Goal: Task Accomplishment & Management: Manage account settings

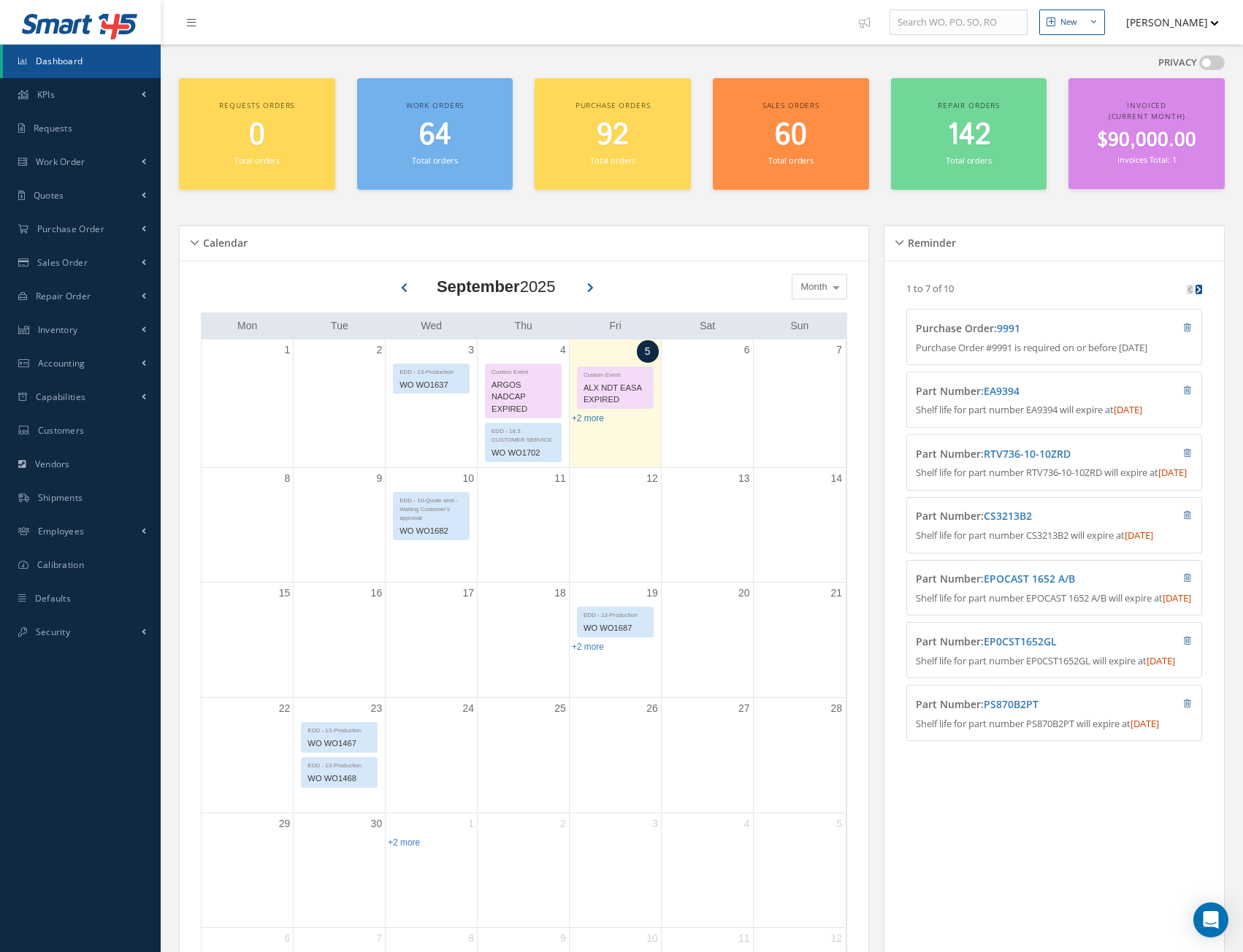
click at [1206, 25] on button "[PERSON_NAME]" at bounding box center [1166, 22] width 106 height 29
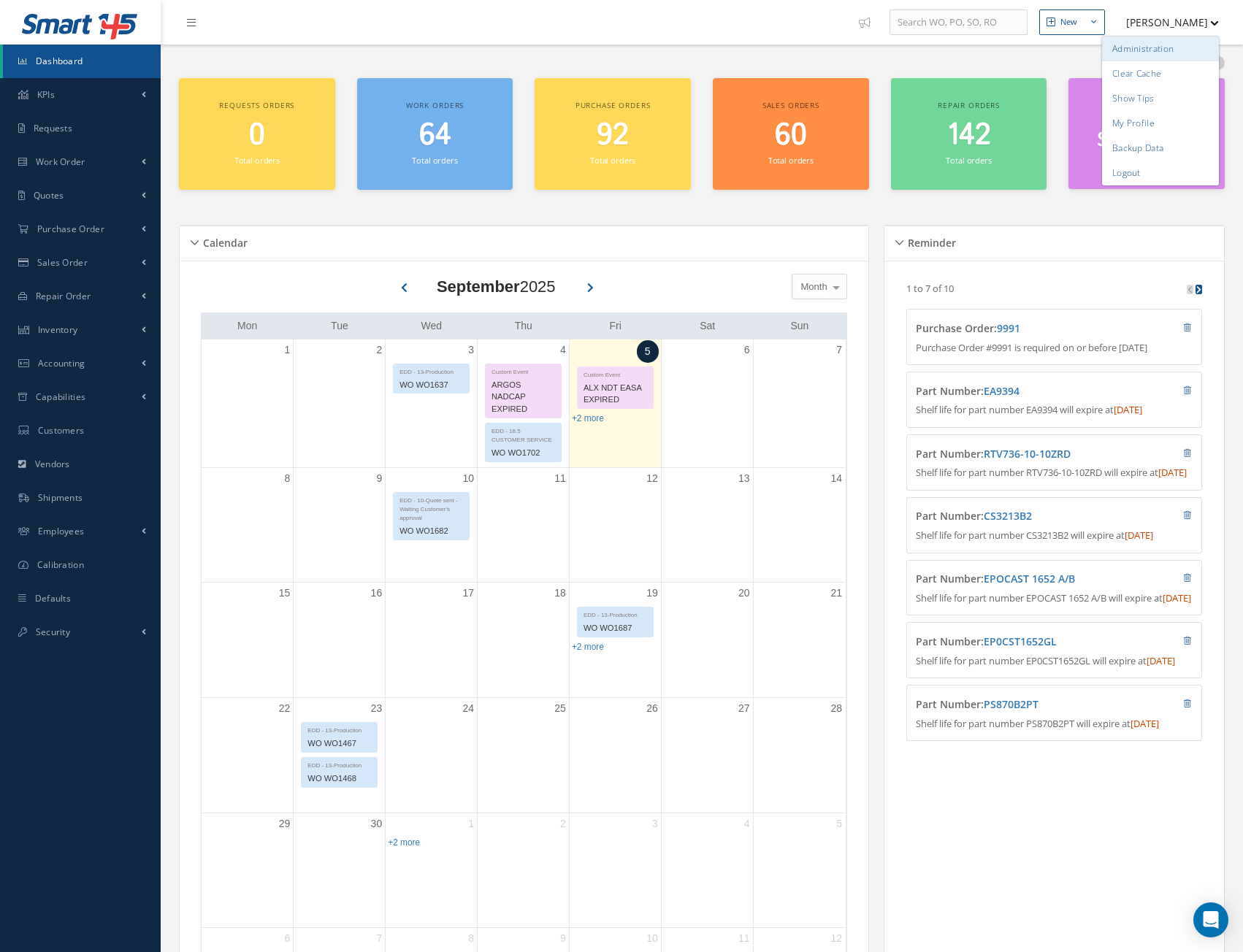
click at [1163, 48] on link "Administration" at bounding box center [1160, 48] width 117 height 25
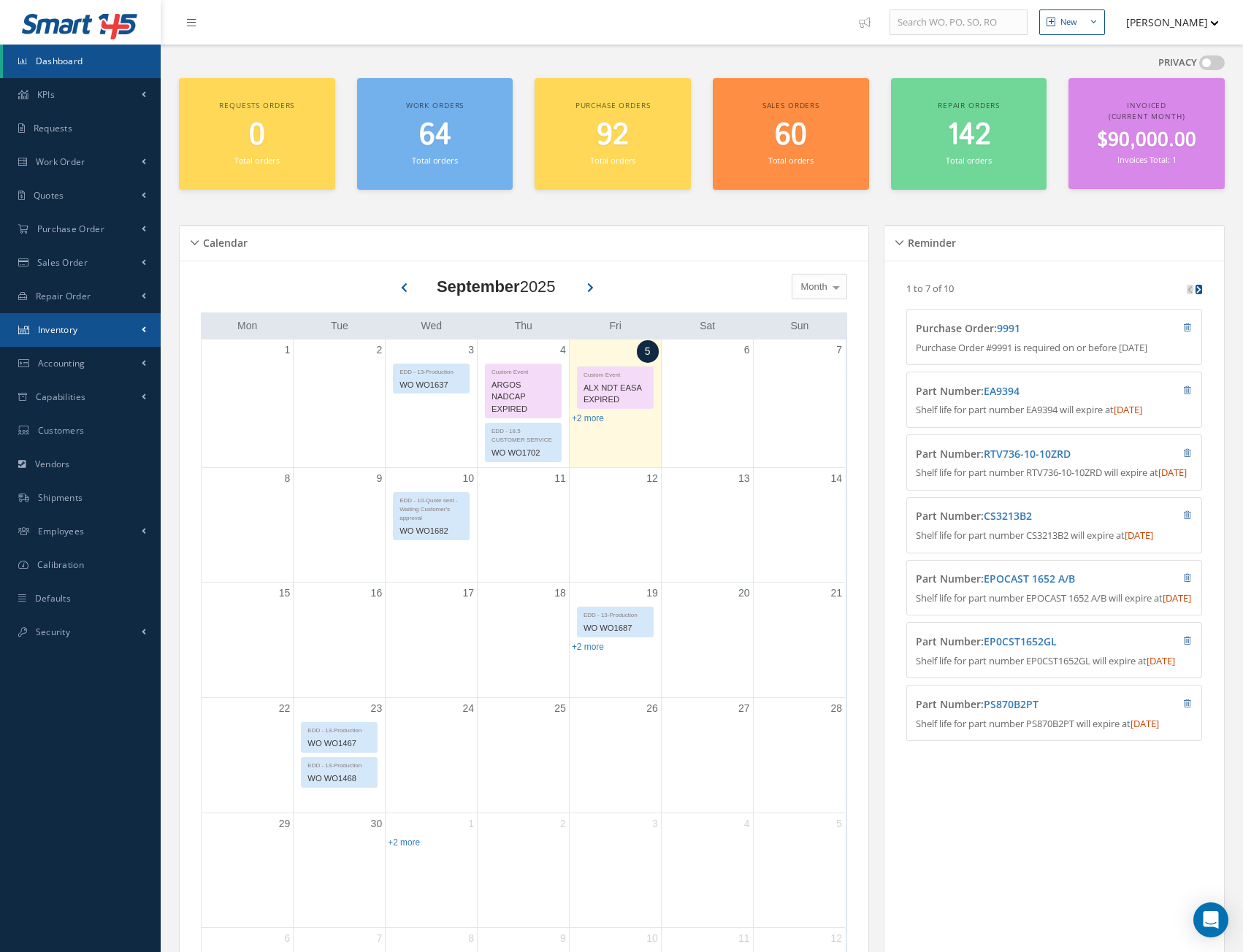
click at [56, 332] on span "Inventory" at bounding box center [58, 330] width 40 height 13
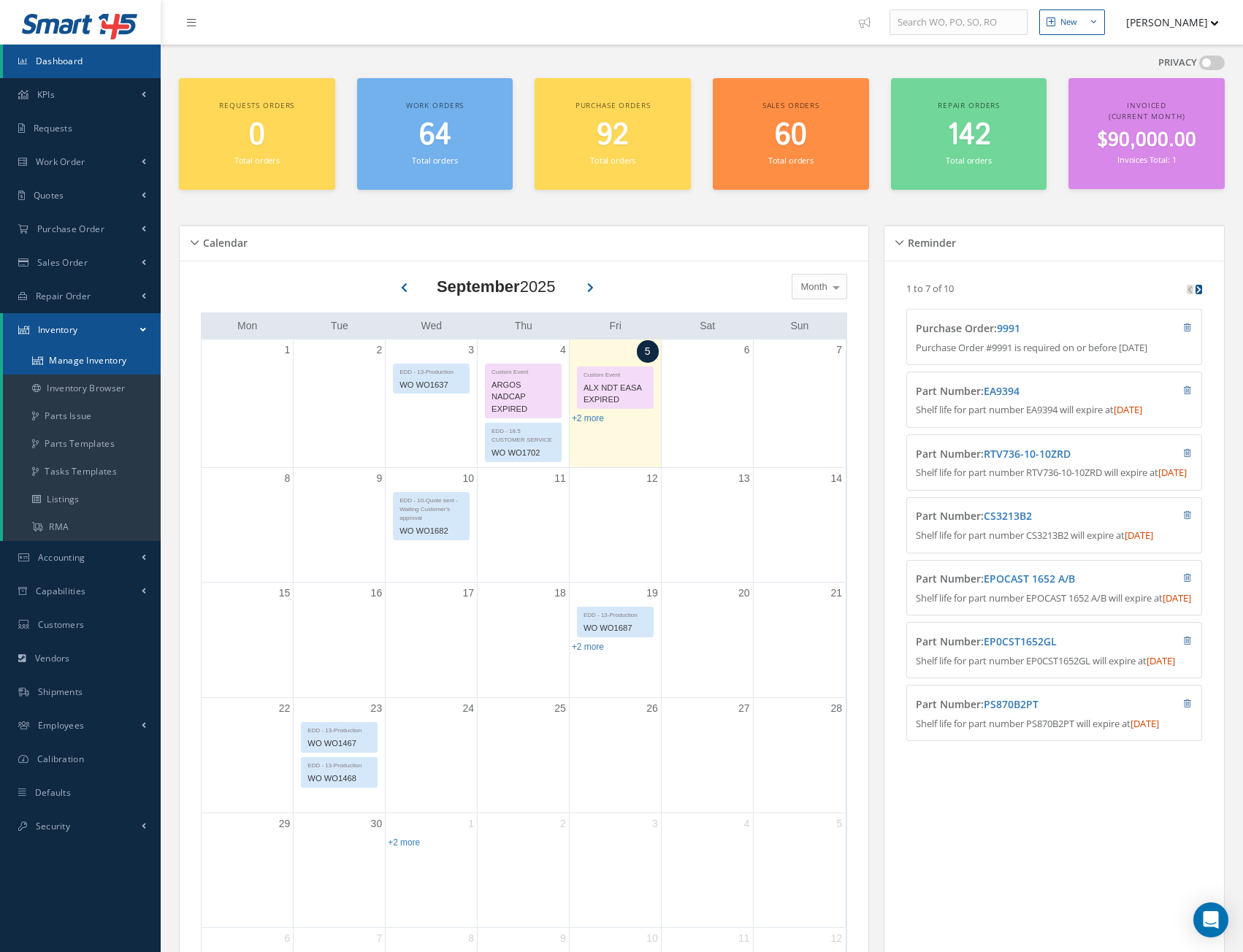
click at [75, 358] on link "Manage Inventory" at bounding box center [82, 360] width 158 height 28
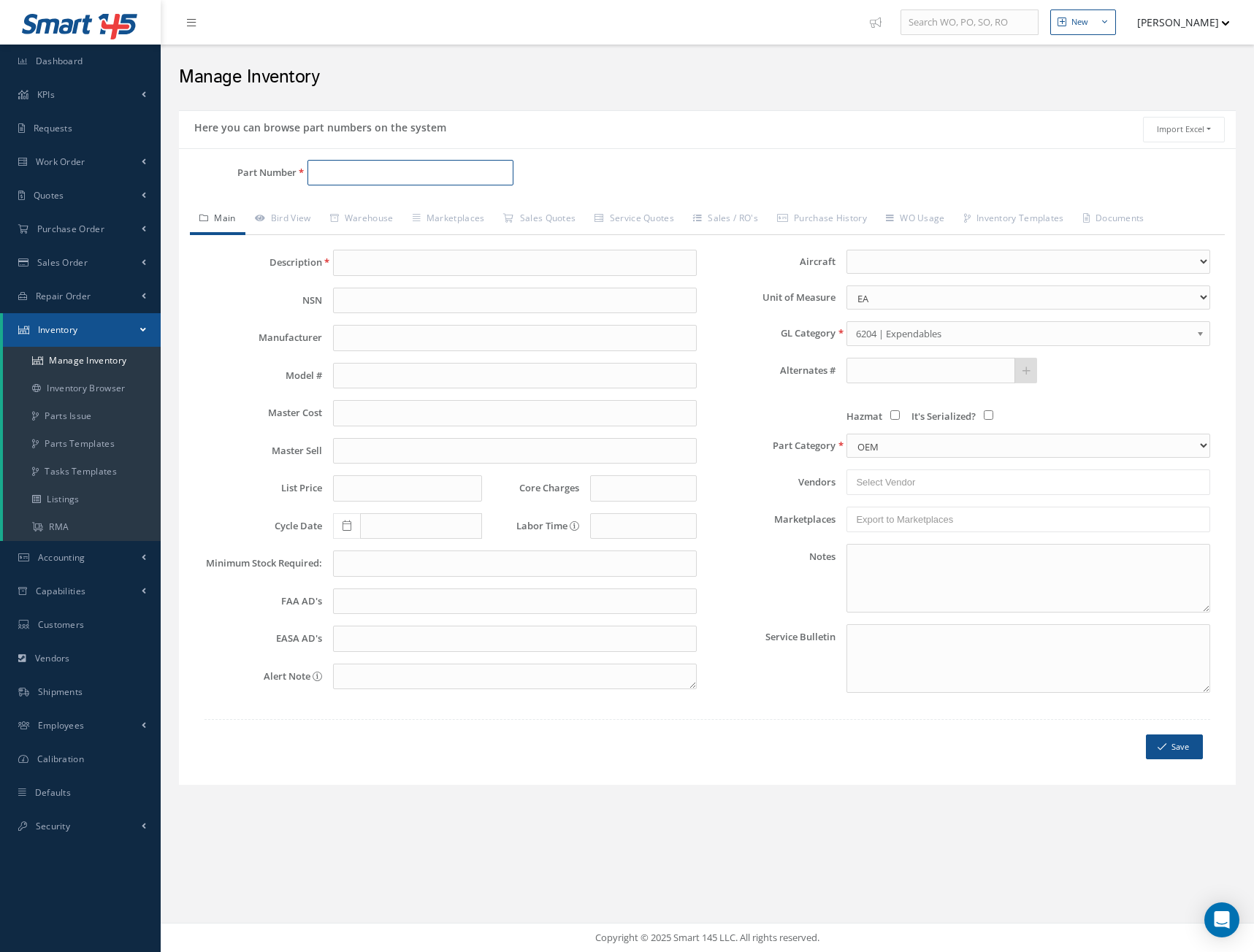
click at [348, 178] on input "Part Number" at bounding box center [410, 173] width 206 height 26
click at [365, 208] on span "Clearance Parts" at bounding box center [378, 210] width 132 height 15
type input "Clearance Parts"
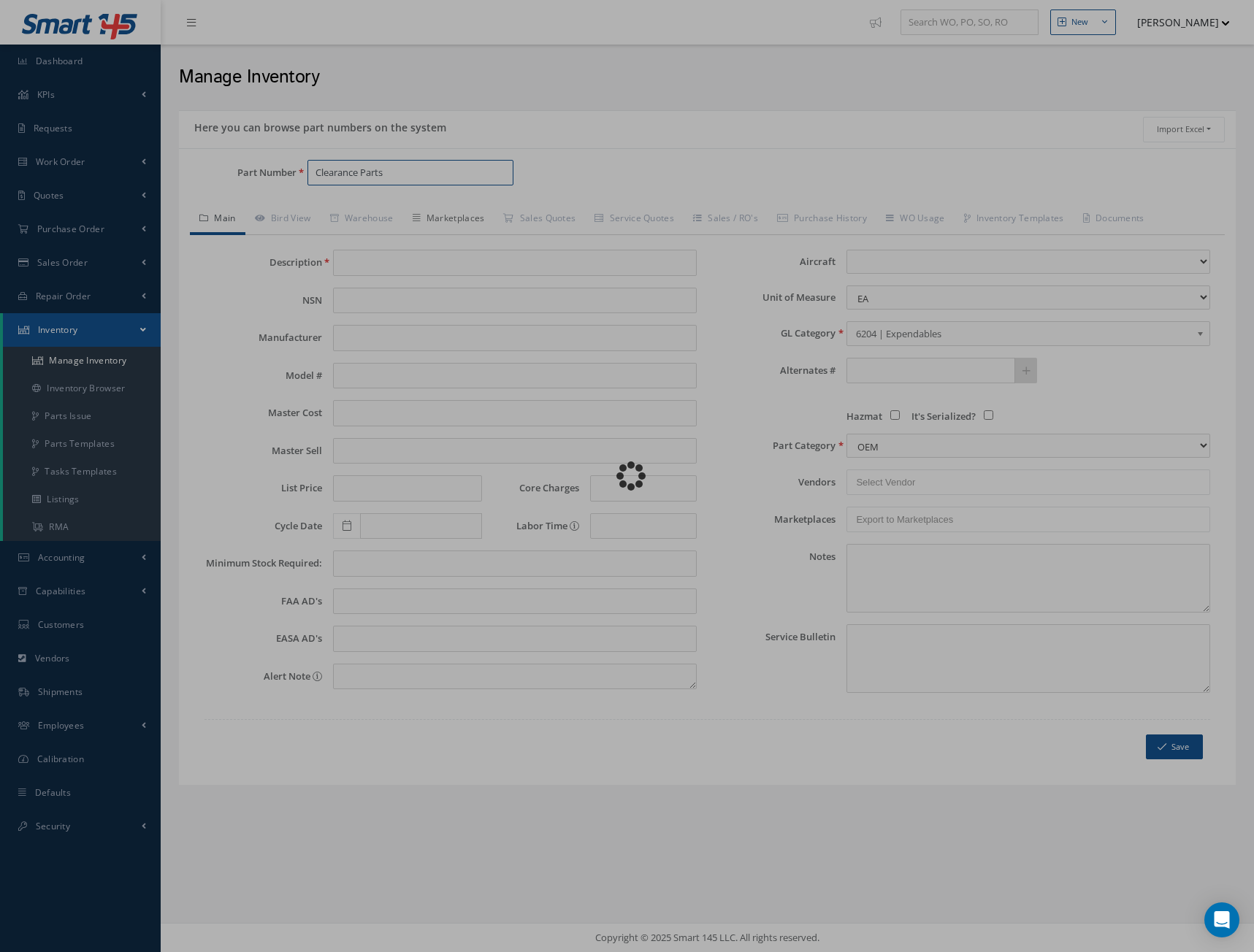
type input "6207 Customs Clearance Parts"
type input "0.00"
select select
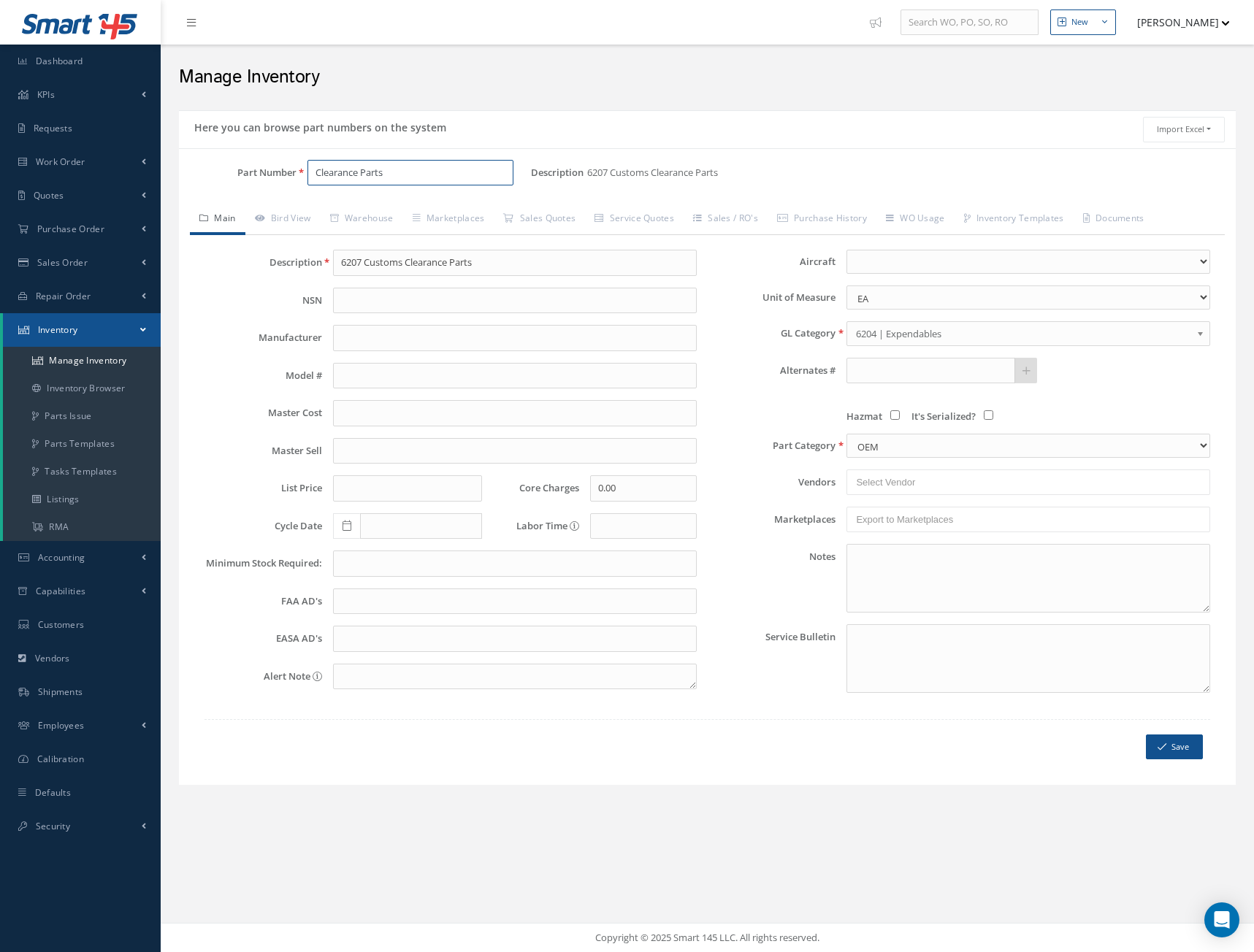
type input "Clearance Parts"
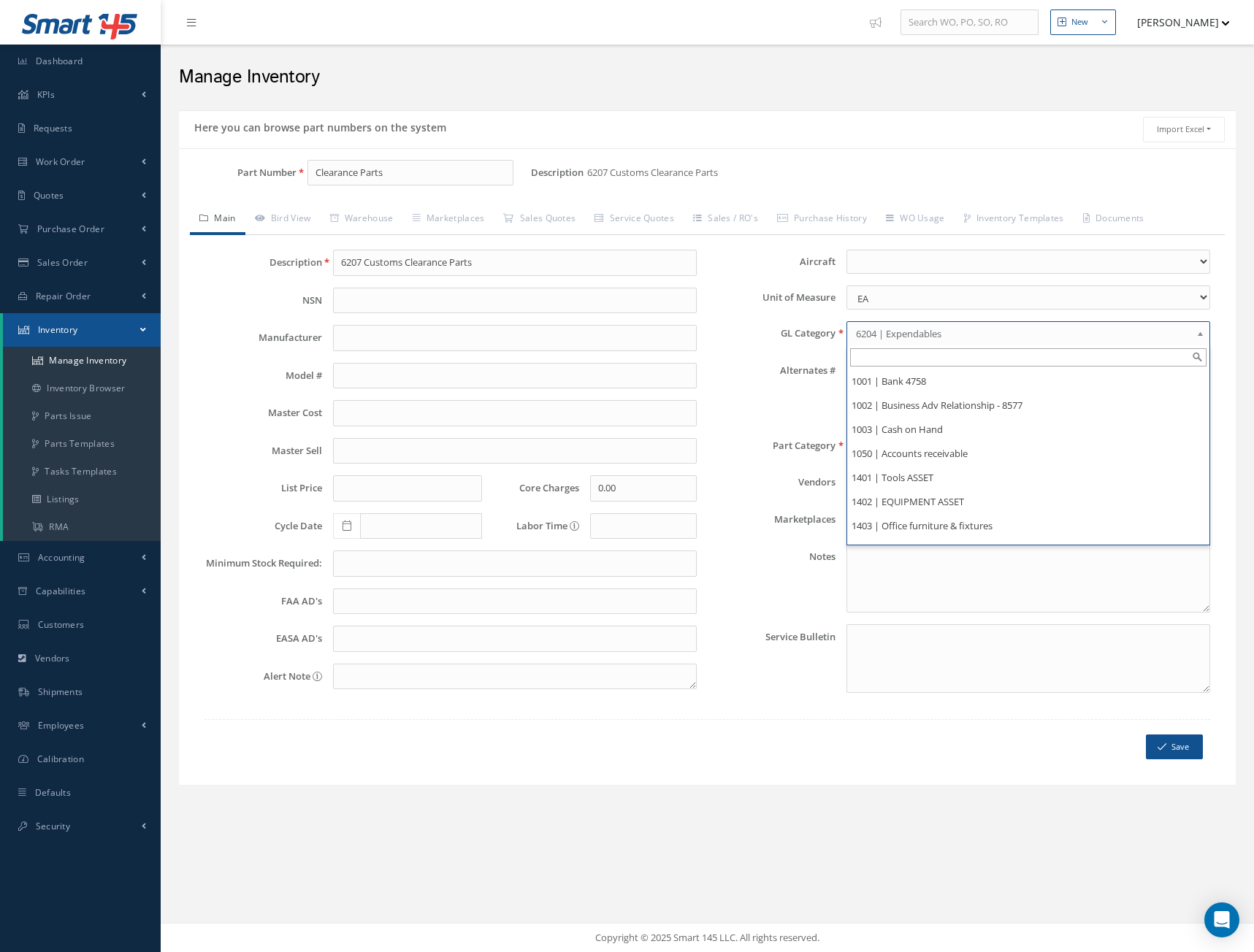
click at [1195, 329] on link "6204 | Expendables" at bounding box center [1029, 333] width 364 height 25
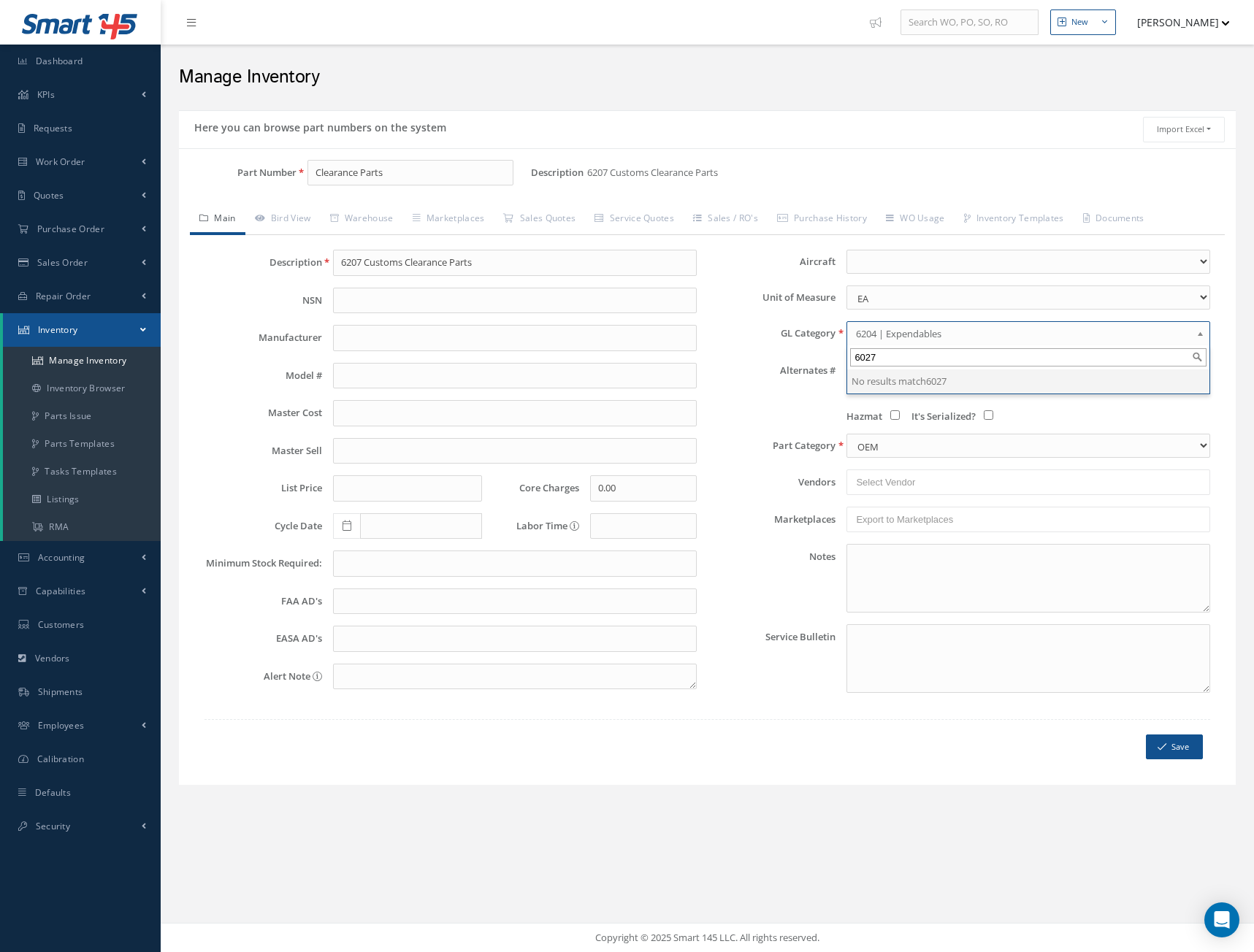
type input "6027"
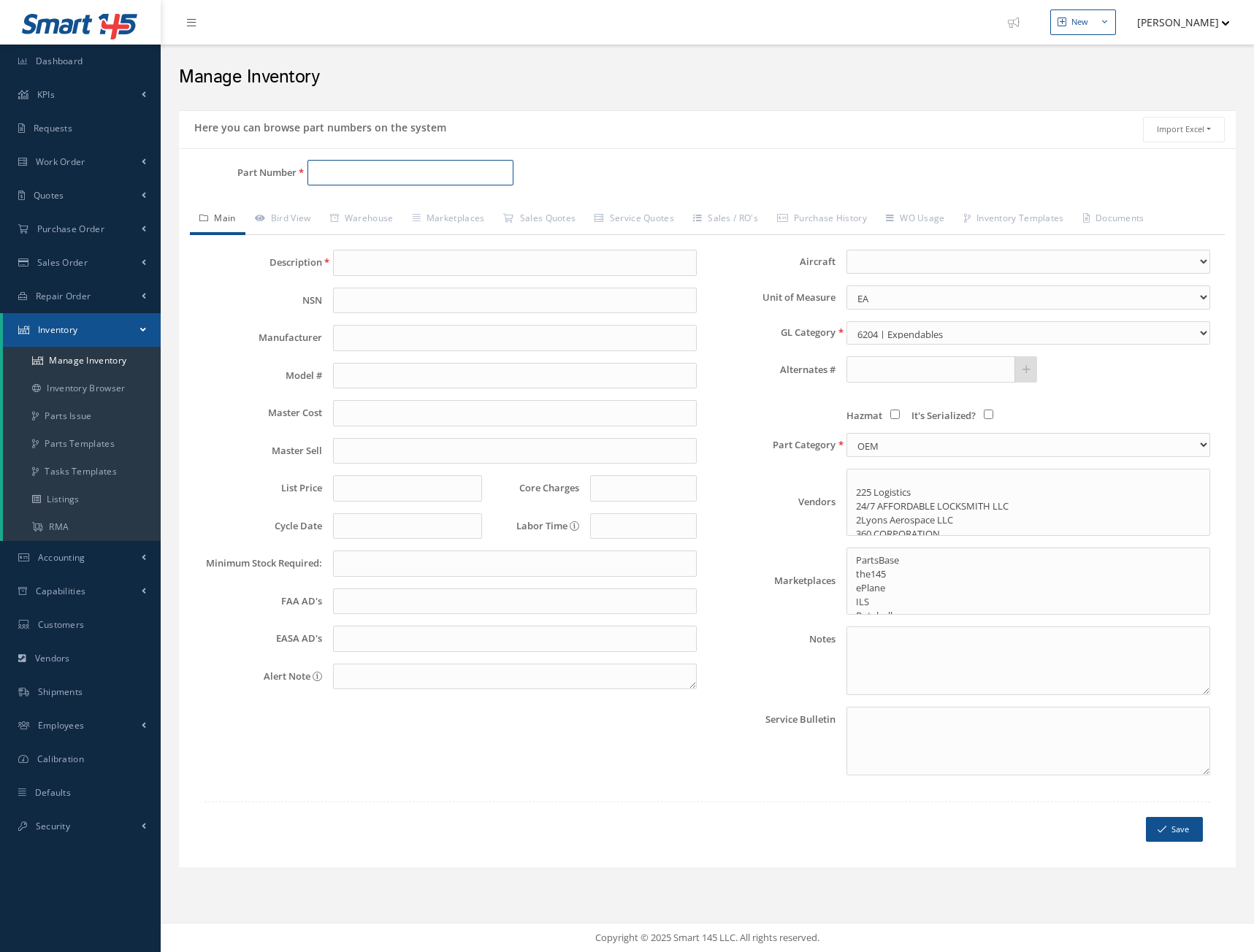
click at [343, 175] on input "Part Number" at bounding box center [410, 173] width 206 height 26
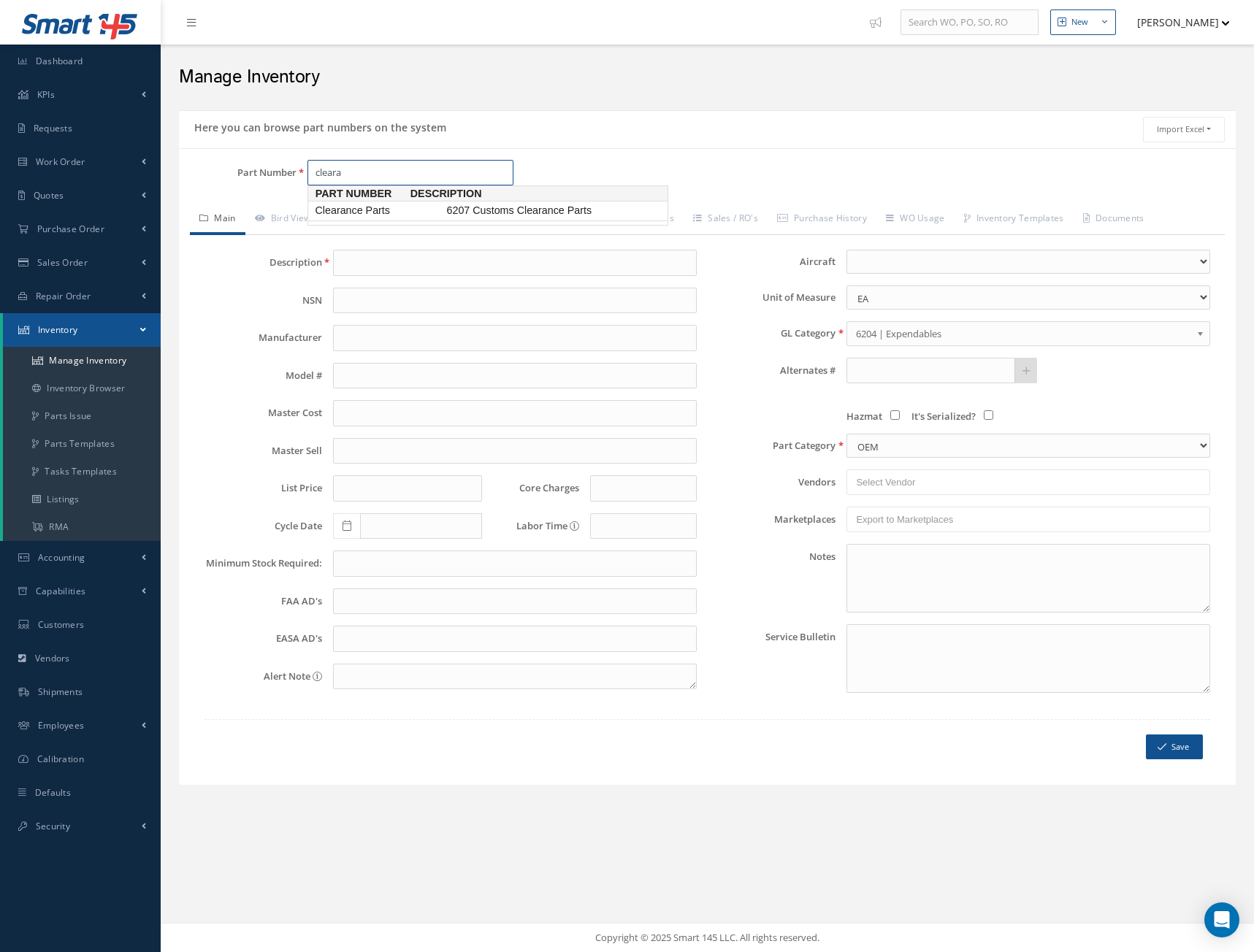
click at [380, 213] on span "Clearance Parts" at bounding box center [378, 210] width 132 height 15
type input "Clearance Parts"
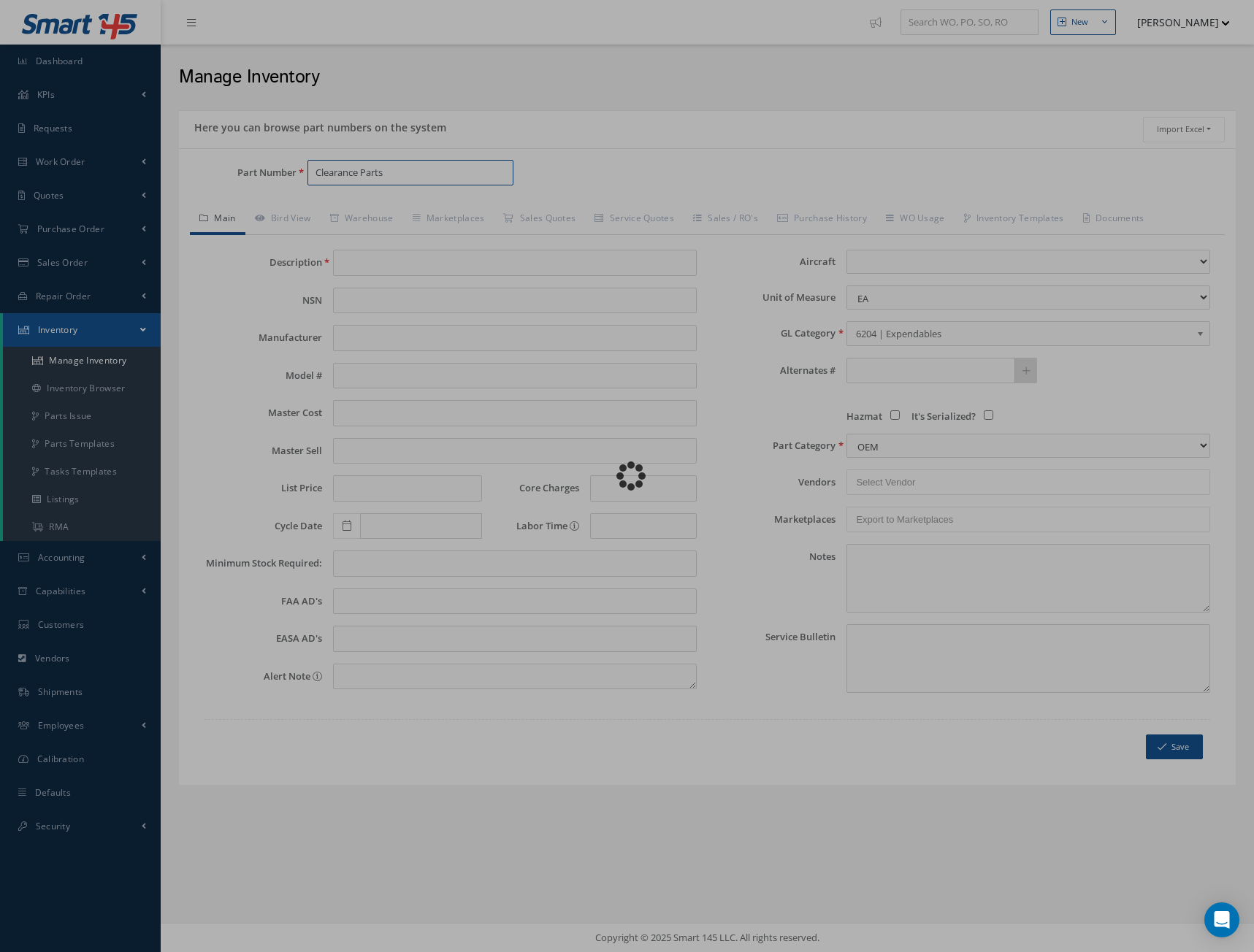
type input "6207 Customs Clearance Parts"
type input "0.00"
select select
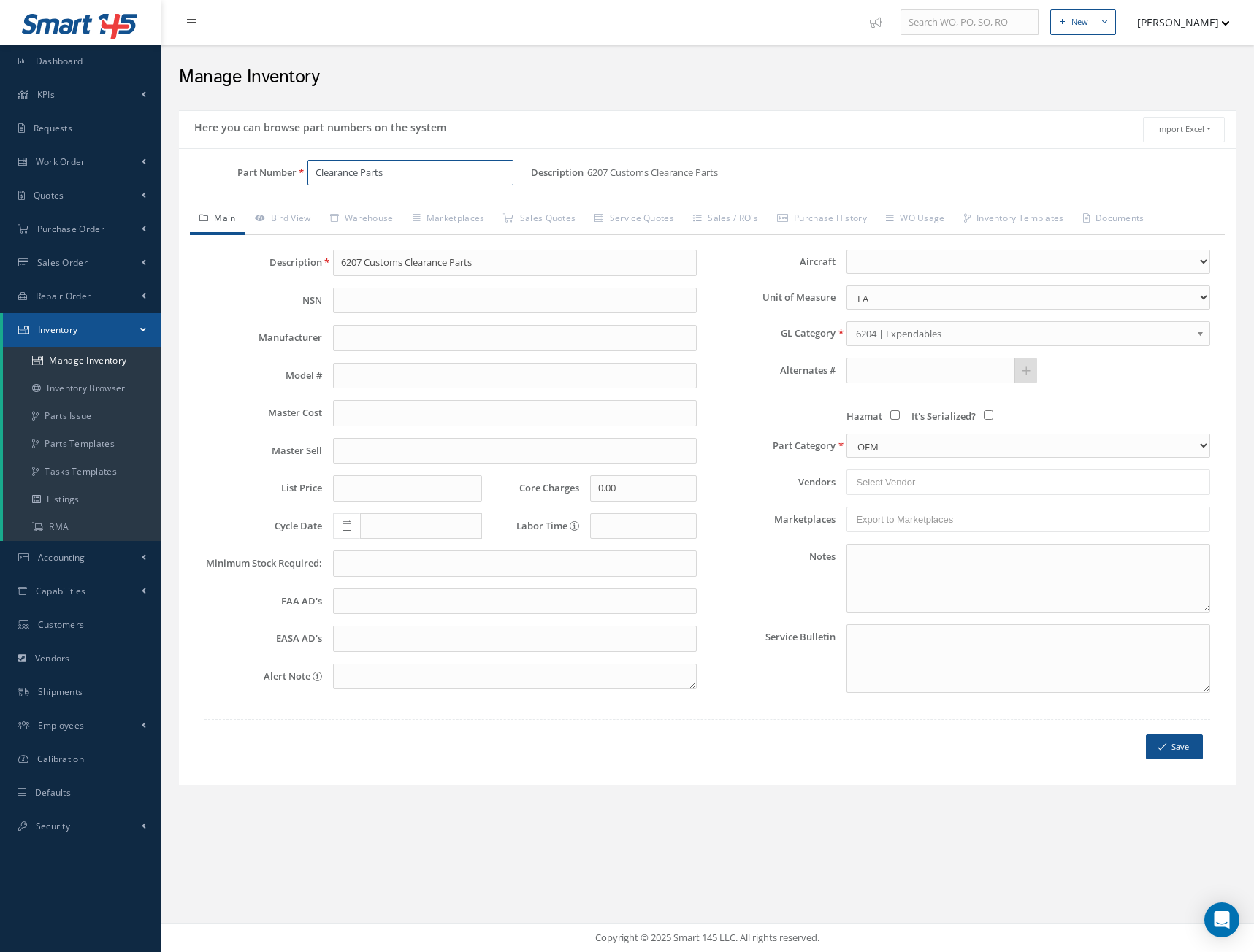
type input "Clearance Parts"
click at [1195, 334] on link "6204 | Expendables" at bounding box center [1029, 333] width 364 height 25
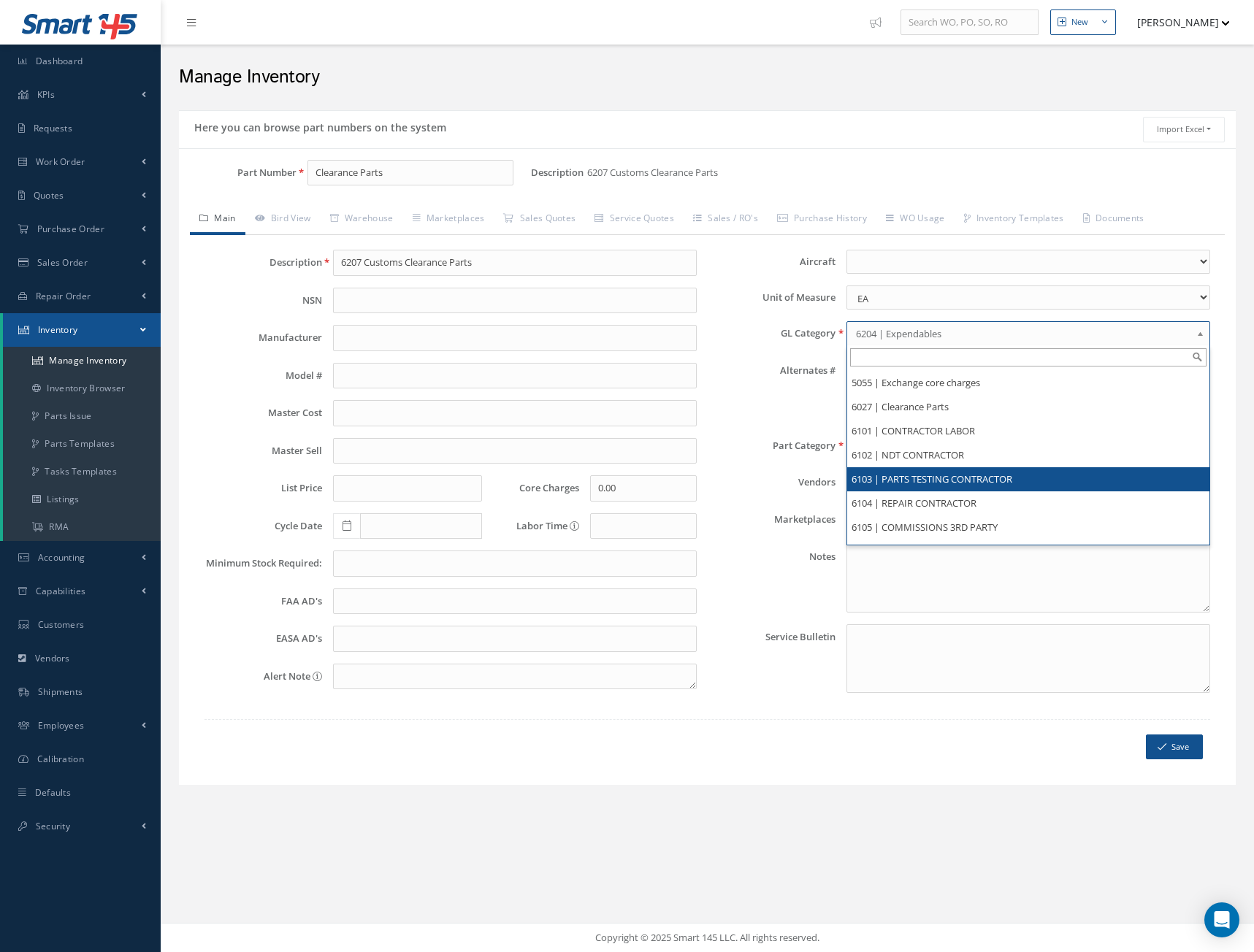
scroll to position [287, 0]
click at [931, 482] on li "6027 | Clearance Parts" at bounding box center [1029, 480] width 362 height 24
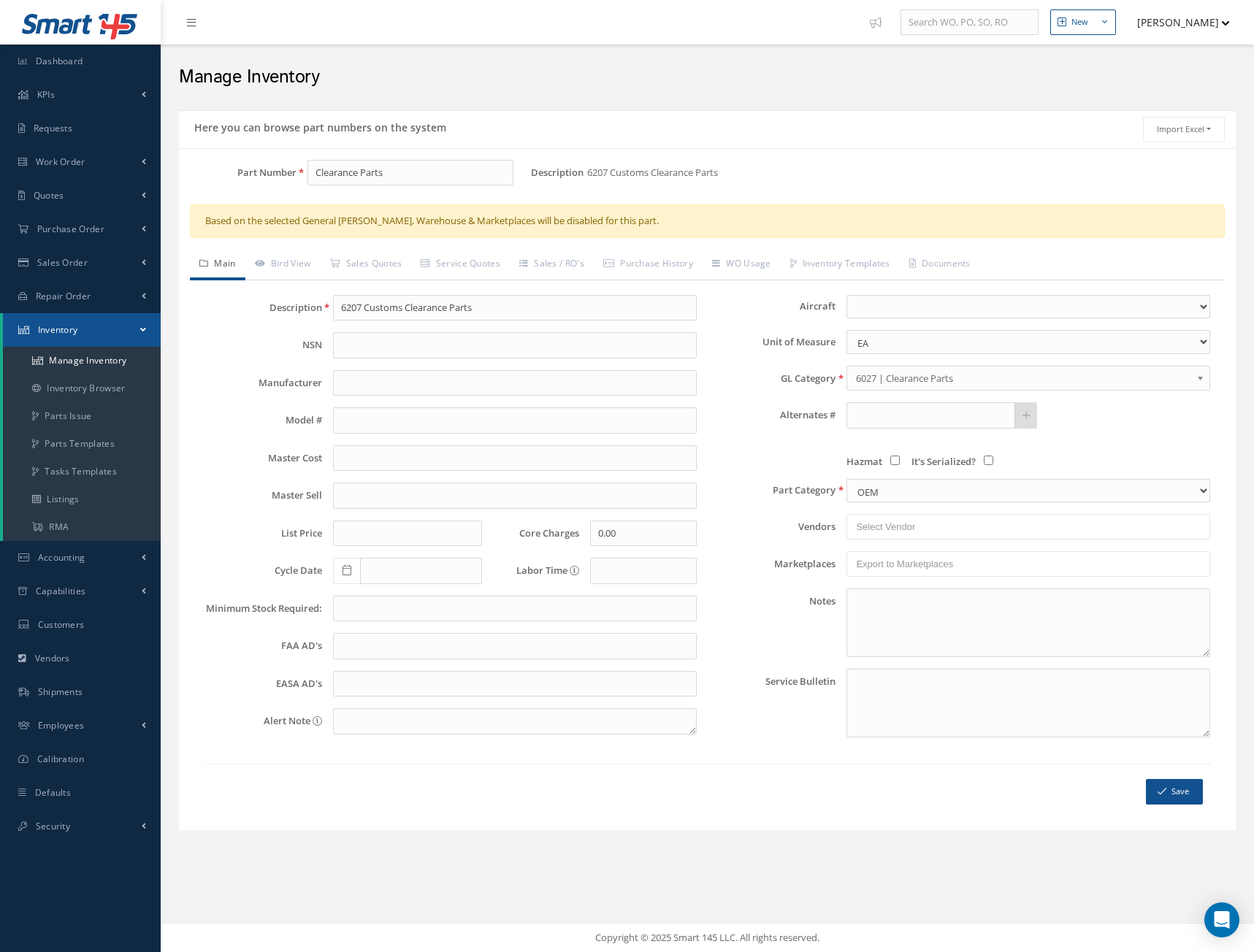
click at [713, 380] on label "GL Category" at bounding box center [772, 378] width 129 height 11
click at [362, 307] on input "6207 Customs Clearance Parts" at bounding box center [515, 308] width 364 height 26
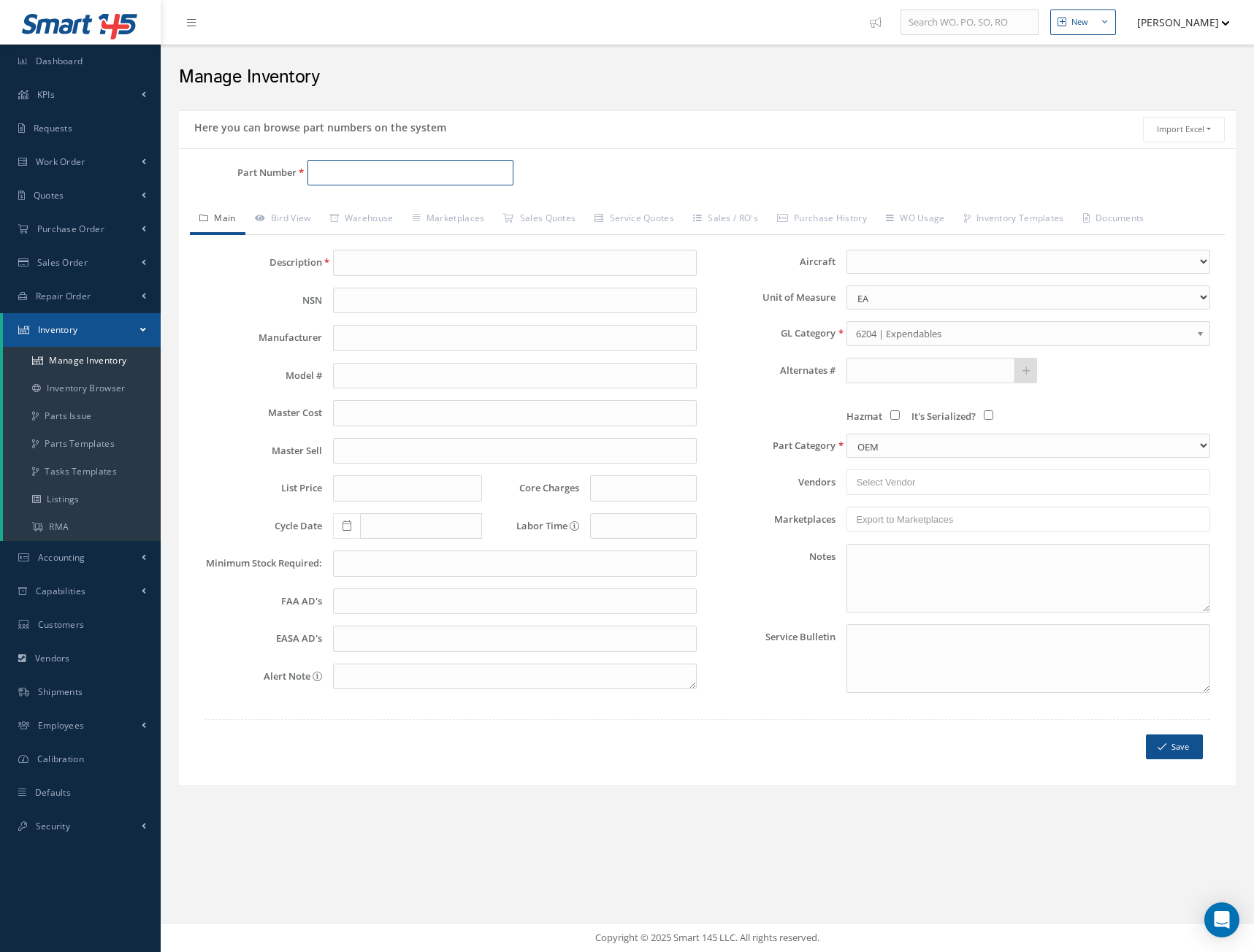
click at [353, 172] on input "Part Number" at bounding box center [410, 173] width 206 height 26
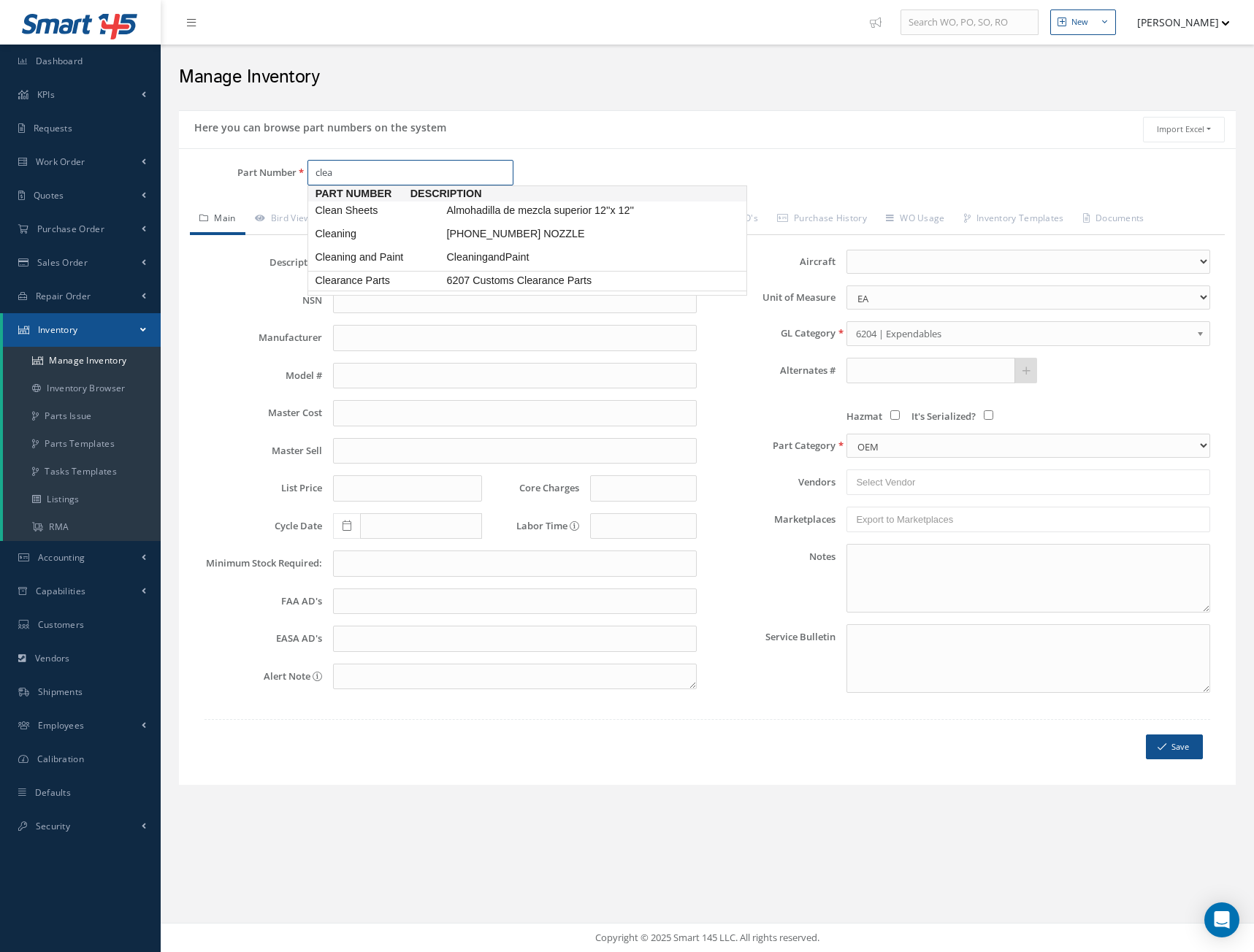
click at [414, 289] on span "Clearance Parts" at bounding box center [378, 280] width 132 height 15
type input "Clearance Parts"
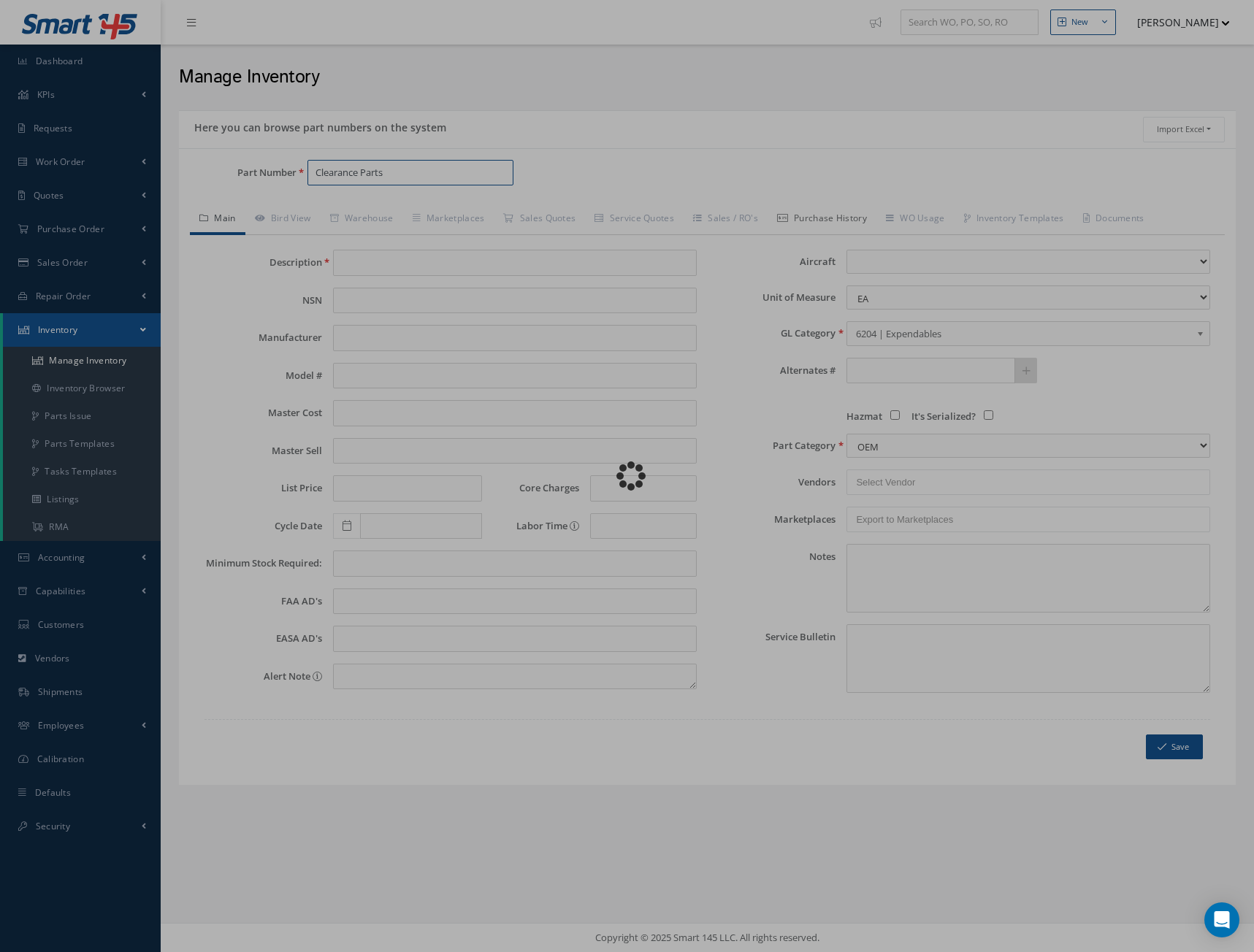
type input "6207 Customs Clearance Parts"
type input "0.00"
select select
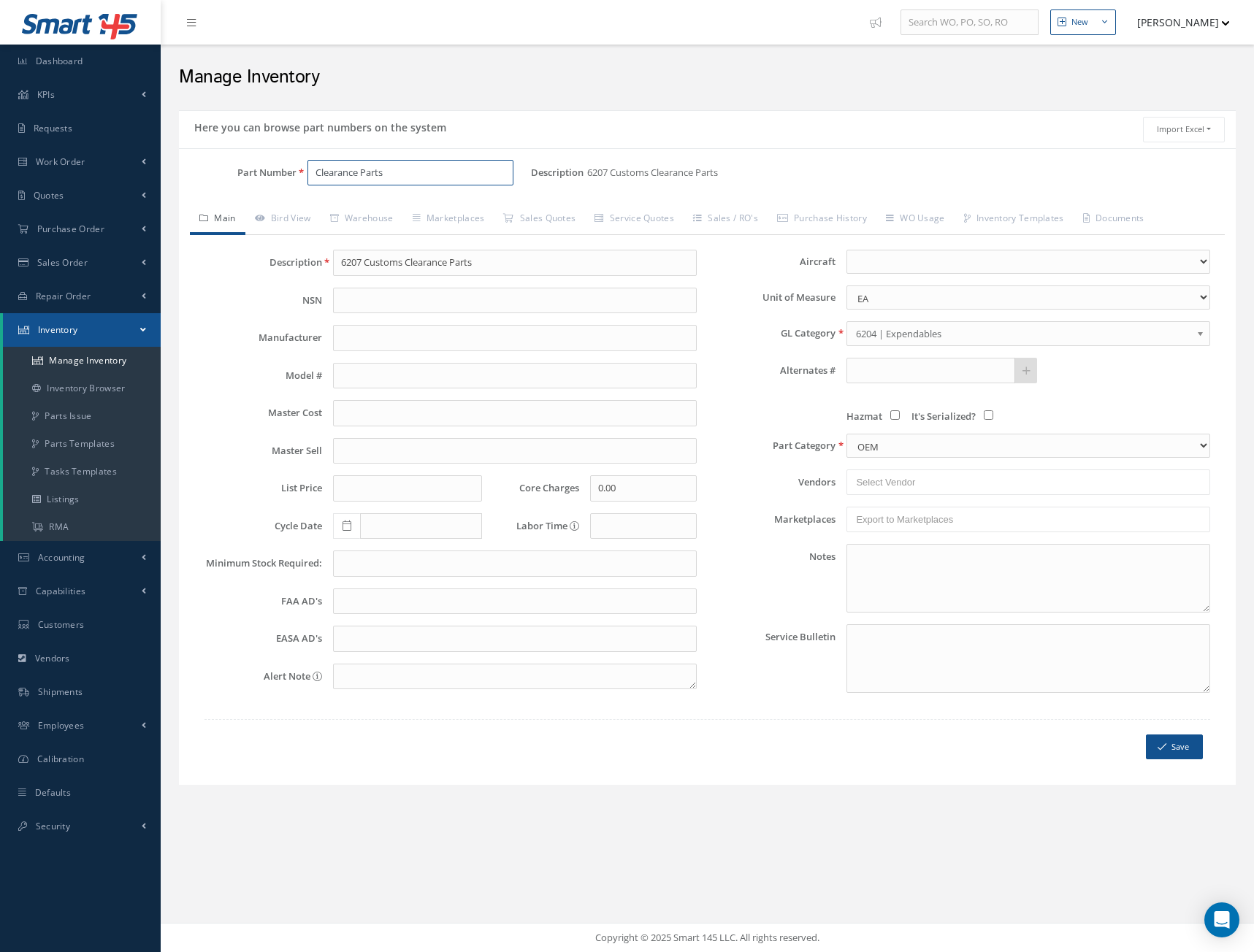
type input "Clearance Parts"
click at [1201, 333] on b at bounding box center [1203, 336] width 13 height 23
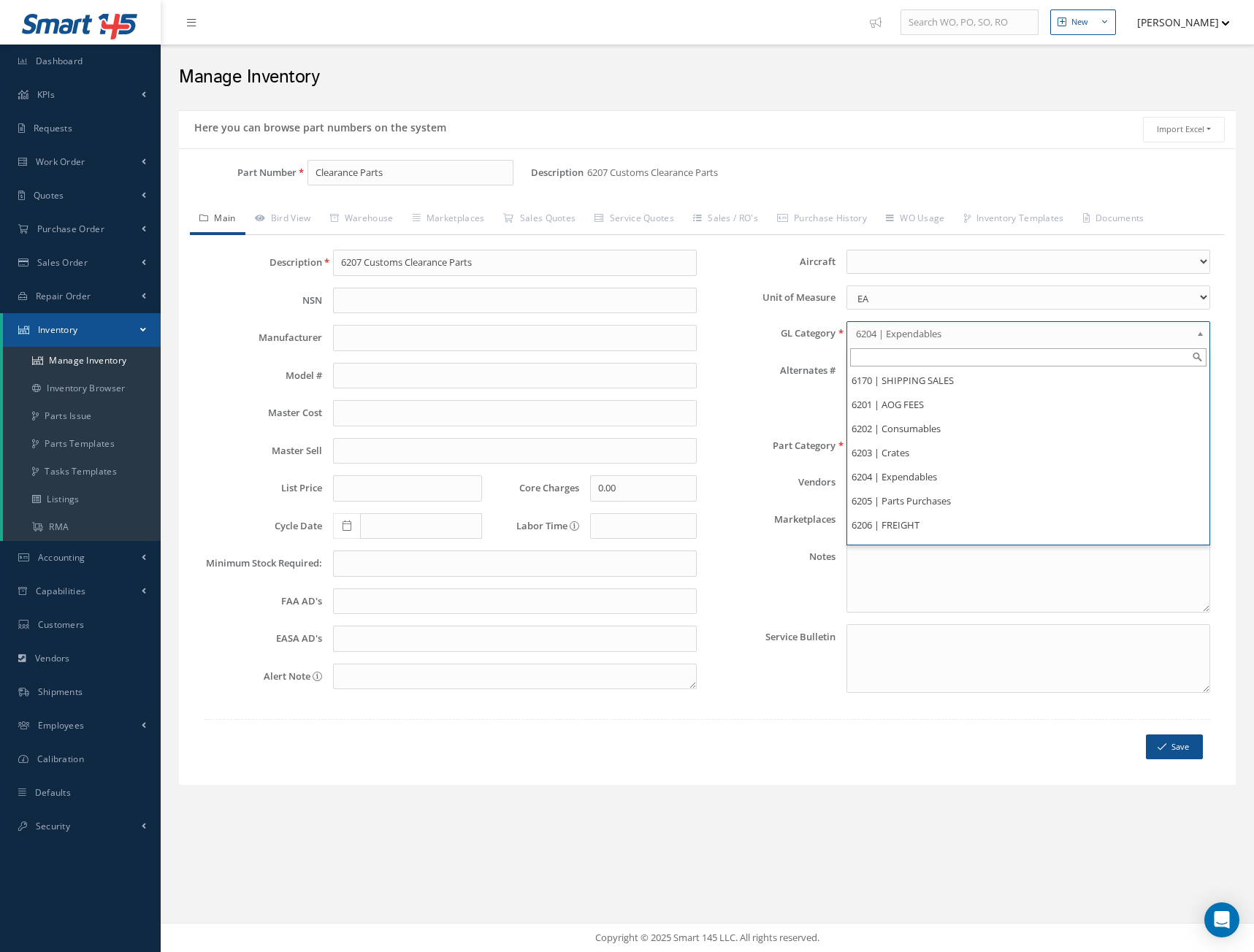
scroll to position [628, 0]
click at [910, 478] on li "6207 | Clearance Parts" at bounding box center [1029, 476] width 362 height 24
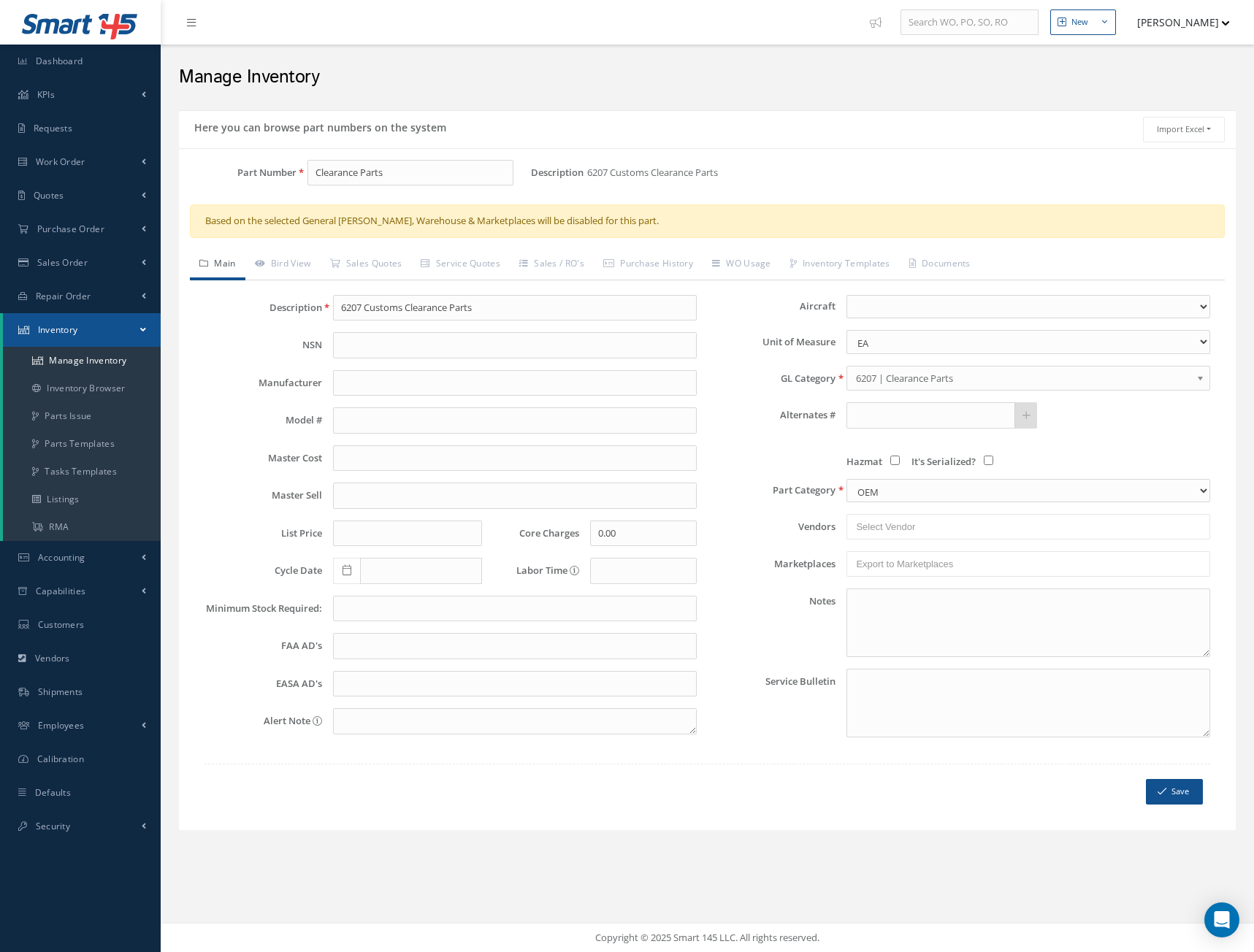
click at [723, 413] on label "Alternates #" at bounding box center [772, 415] width 129 height 11
click at [729, 345] on label "Unit of Measure" at bounding box center [772, 342] width 129 height 11
click at [1189, 793] on button "Save" at bounding box center [1175, 792] width 57 height 25
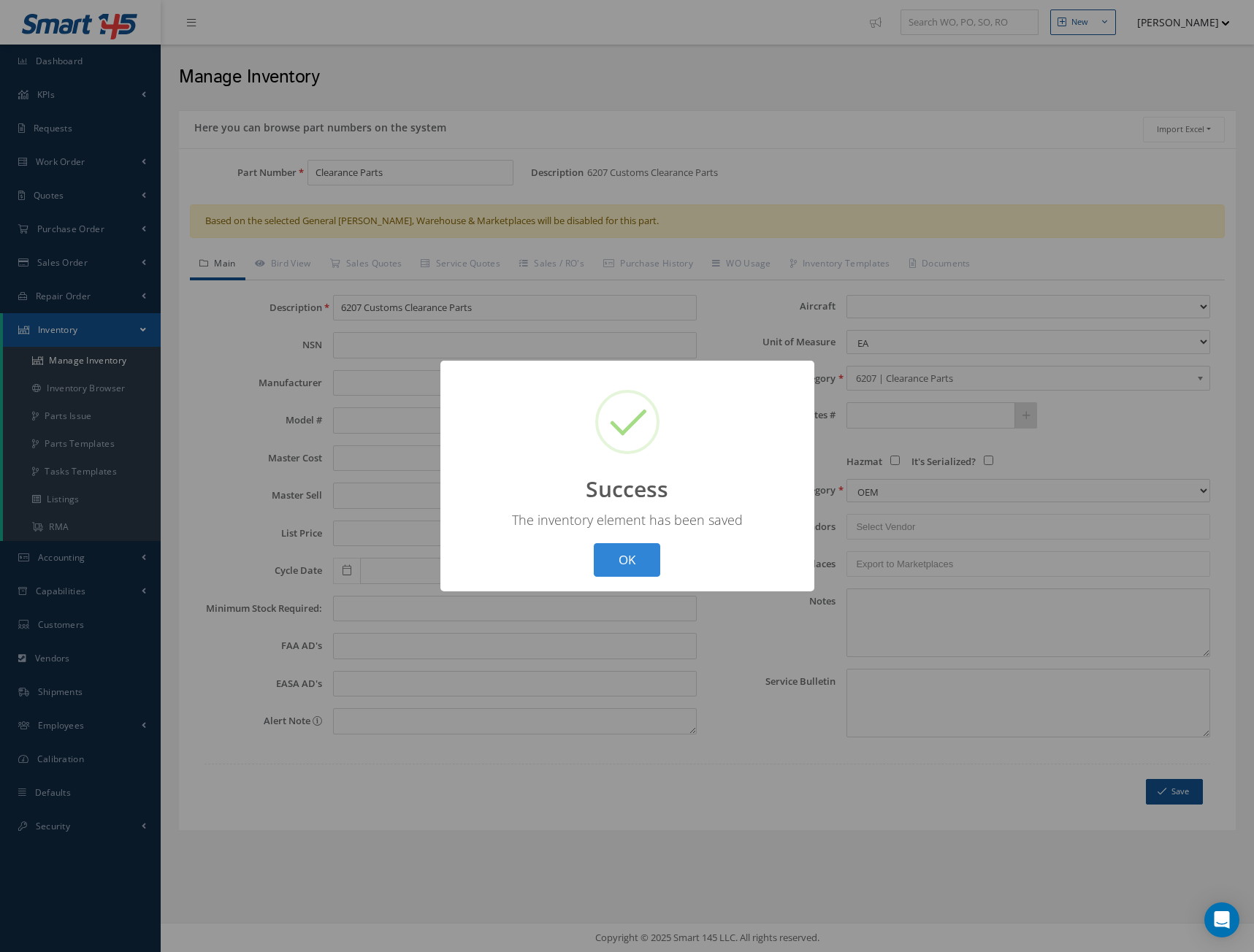
scroll to position [0, 0]
click at [625, 555] on button "OK" at bounding box center [627, 560] width 67 height 34
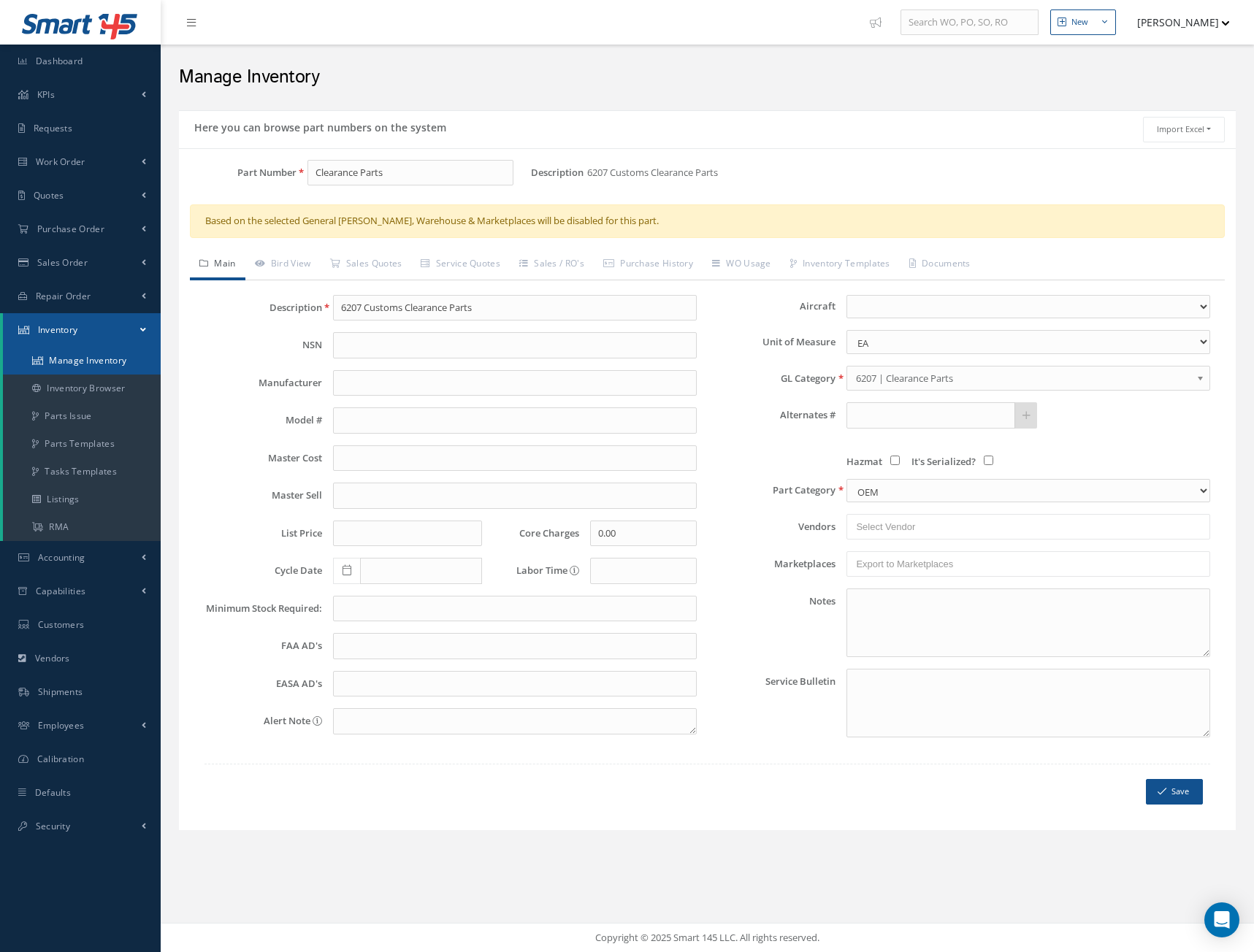
click at [84, 359] on link "Manage Inventory" at bounding box center [82, 360] width 158 height 28
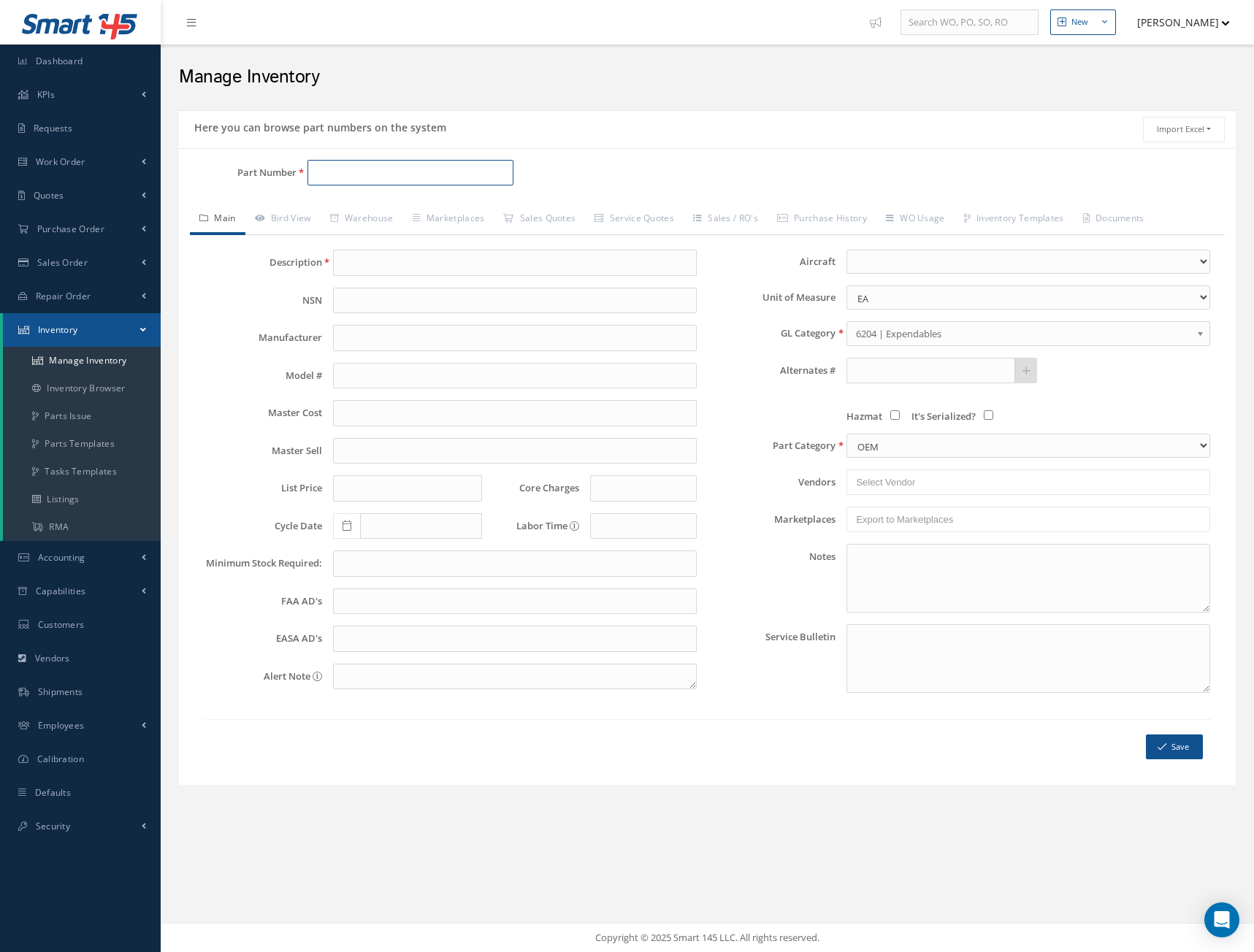
click at [344, 170] on input "Part Number" at bounding box center [410, 173] width 206 height 26
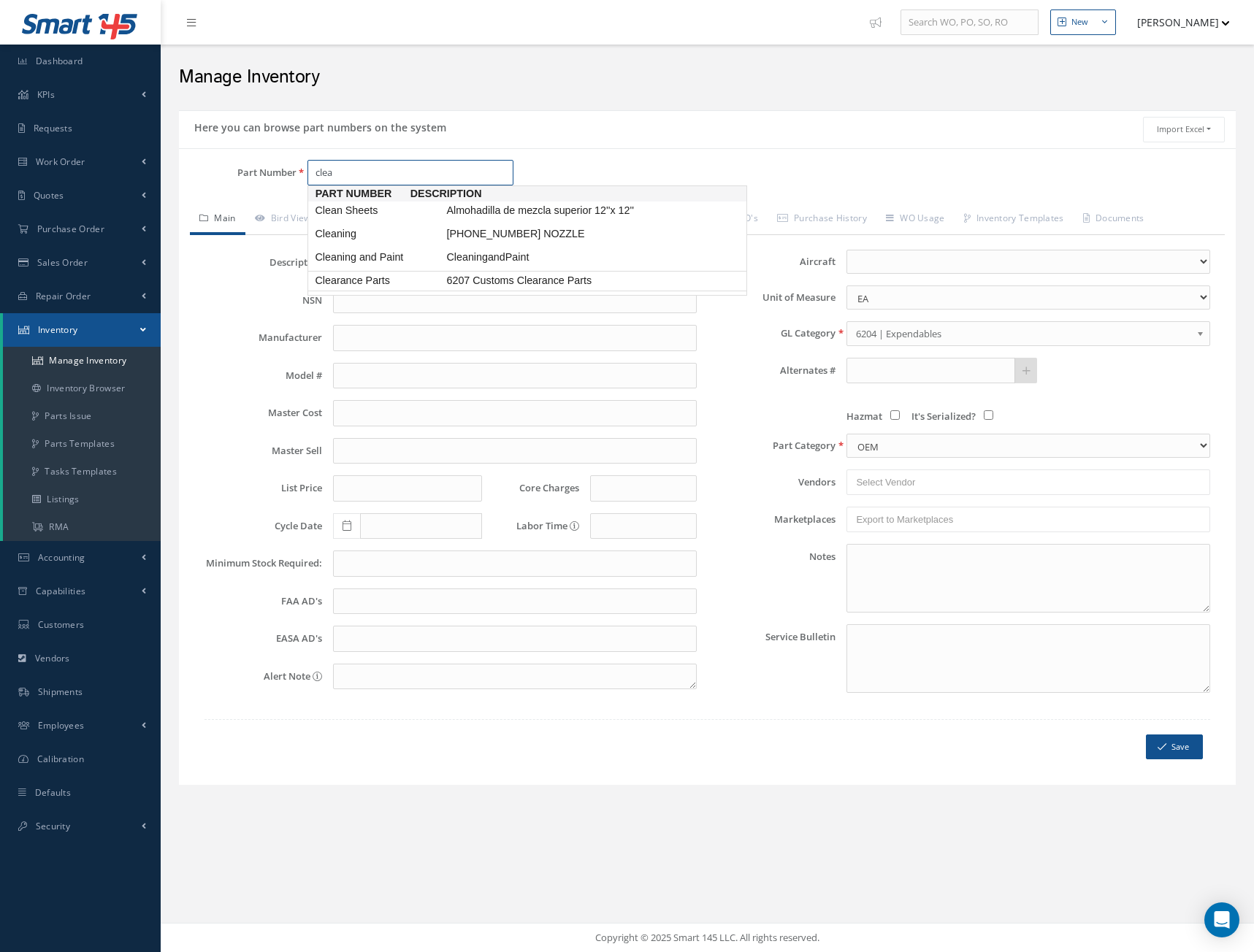
click at [476, 289] on span "6207 Customs Clearance Parts" at bounding box center [553, 280] width 219 height 15
type input "Clearance Parts"
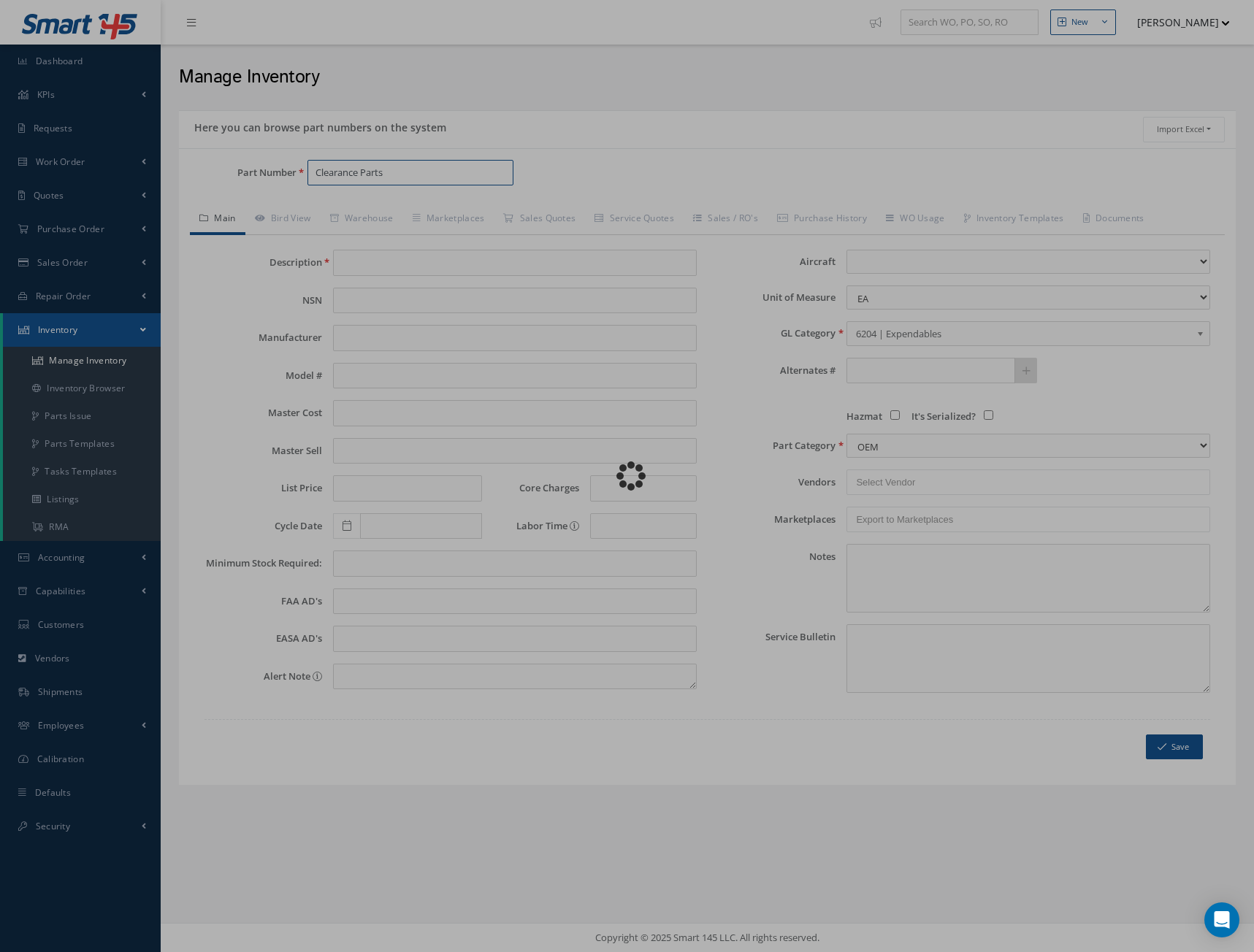
type input "6207 Customs Clearance Parts"
type input "0.00"
select select
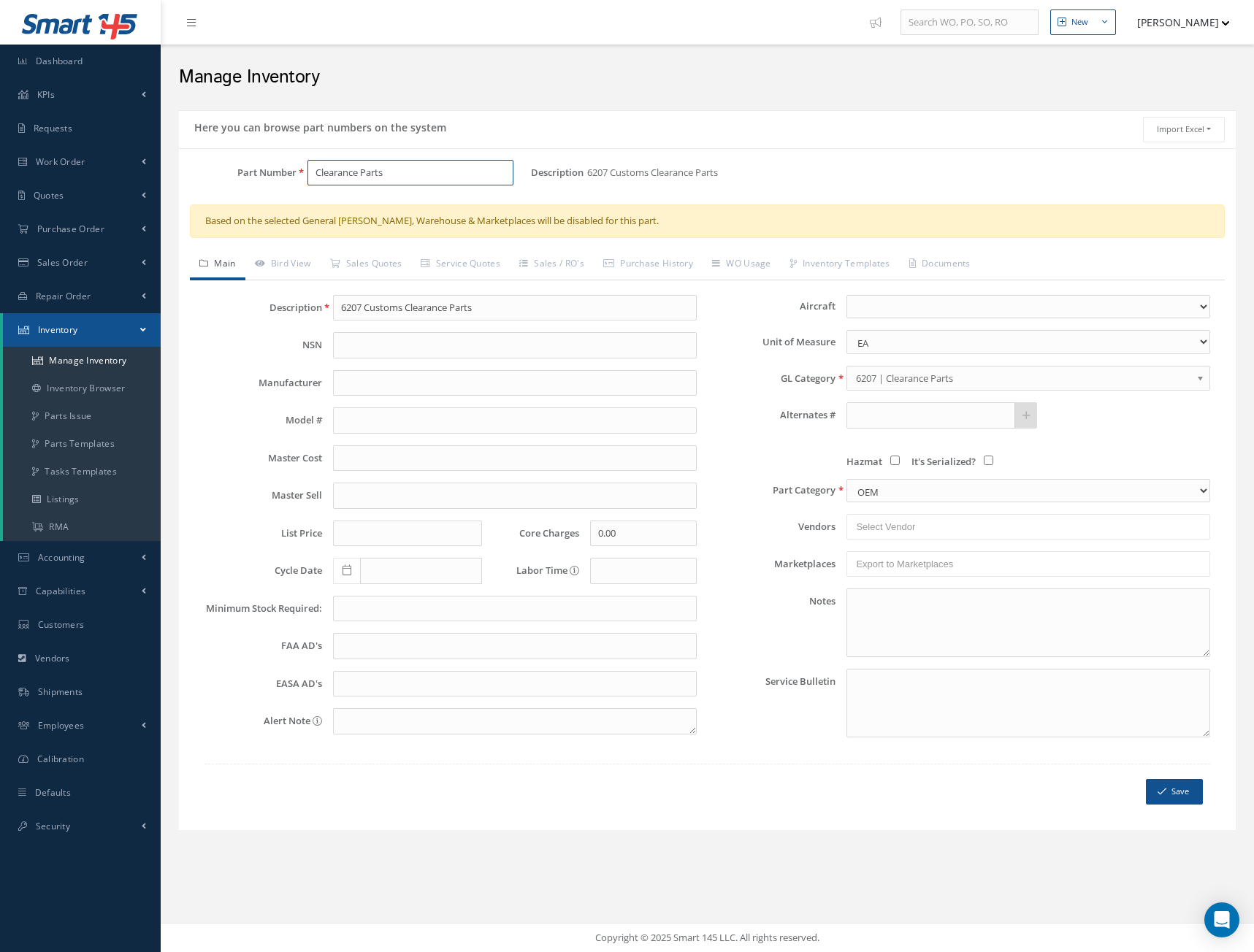
type input "Clearance Parts"
drag, startPoint x: 775, startPoint y: 379, endPoint x: 823, endPoint y: 366, distance: 49.7
click at [835, 368] on div "GL Category 1001 | Bank 4758 1002 | Business Adv Relationship - 8577 1003 | Cas…" at bounding box center [965, 378] width 514 height 25
click at [1197, 23] on button "[PERSON_NAME]" at bounding box center [1176, 22] width 106 height 29
click at [948, 80] on h2 "Manage Inventory" at bounding box center [707, 78] width 1057 height 22
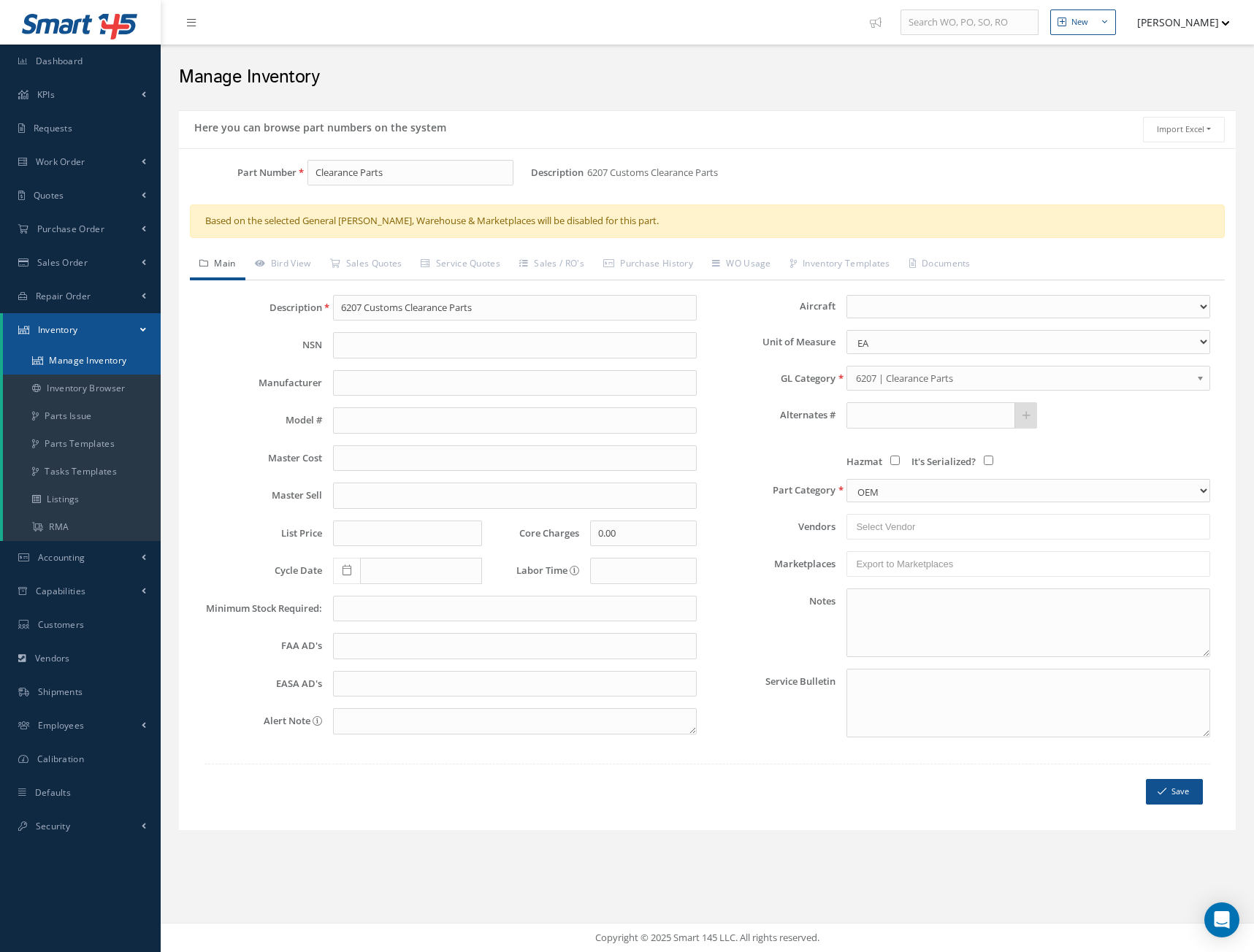
click at [77, 361] on link "Manage Inventory" at bounding box center [82, 360] width 158 height 28
click at [59, 155] on span "Work Order" at bounding box center [60, 162] width 50 height 13
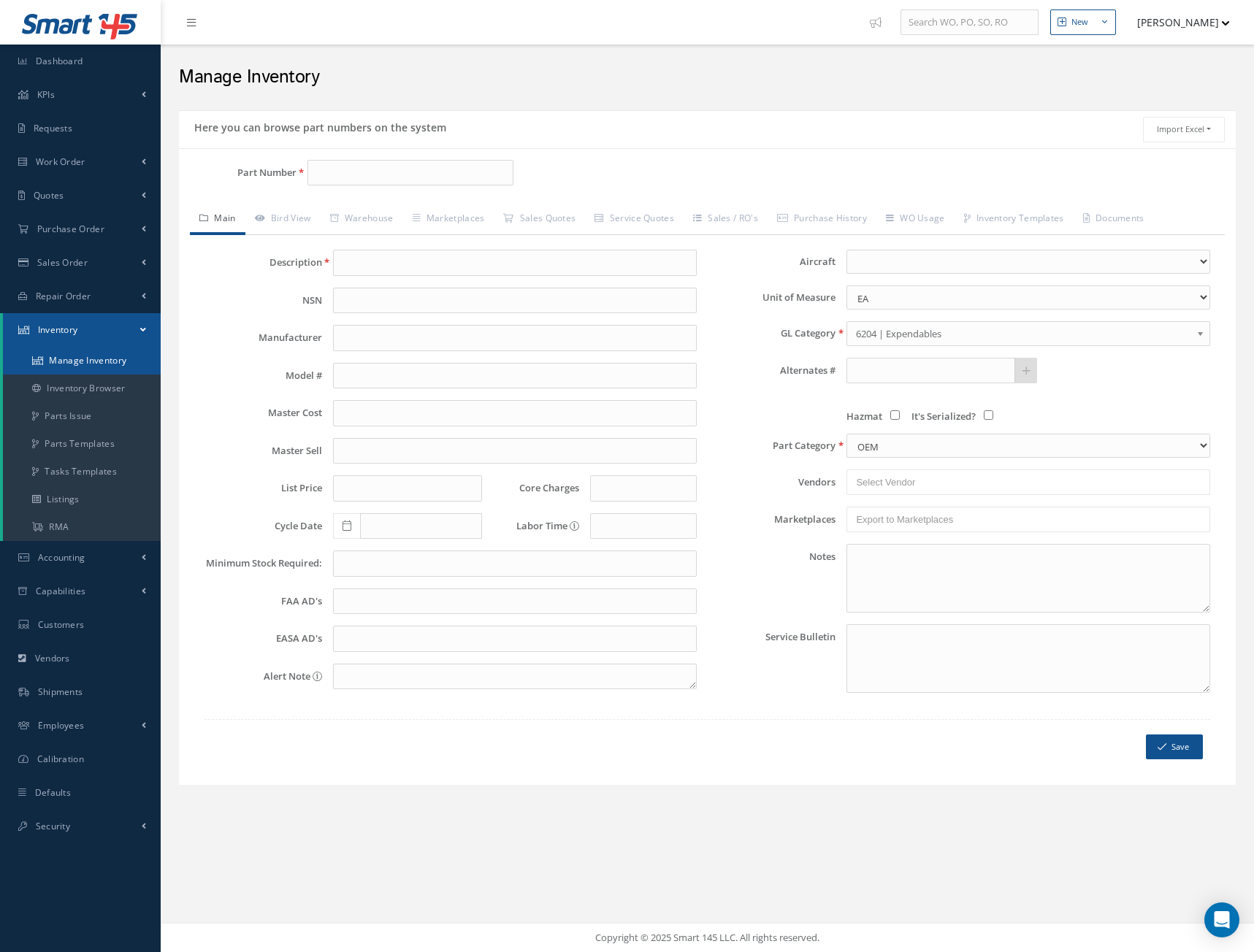
click at [54, 359] on link "Manage Inventory" at bounding box center [82, 360] width 158 height 28
click at [356, 170] on input "Part Number" at bounding box center [410, 173] width 206 height 26
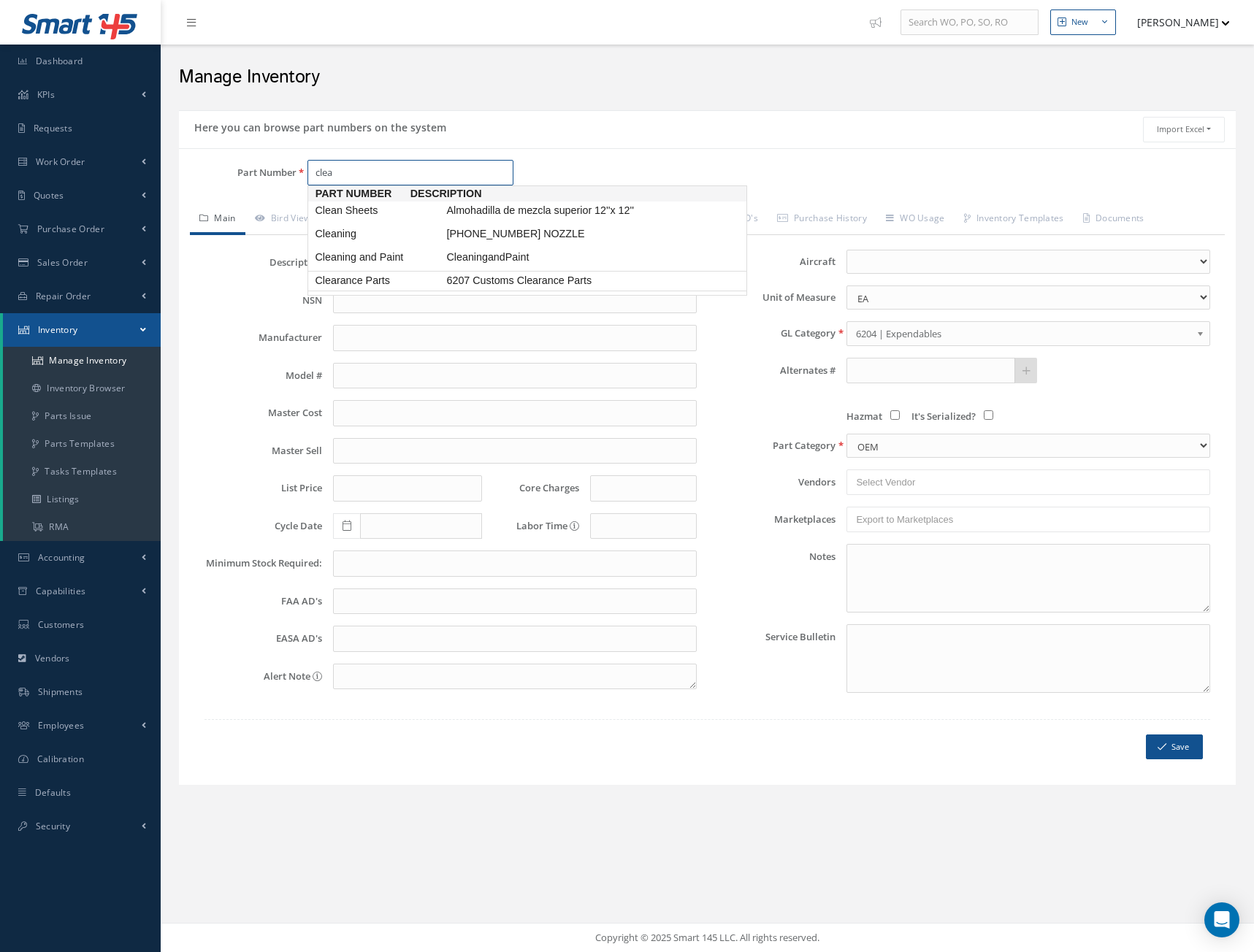
click at [517, 289] on span "6207 Customs Clearance Parts" at bounding box center [553, 280] width 219 height 15
type input "Clearance Parts"
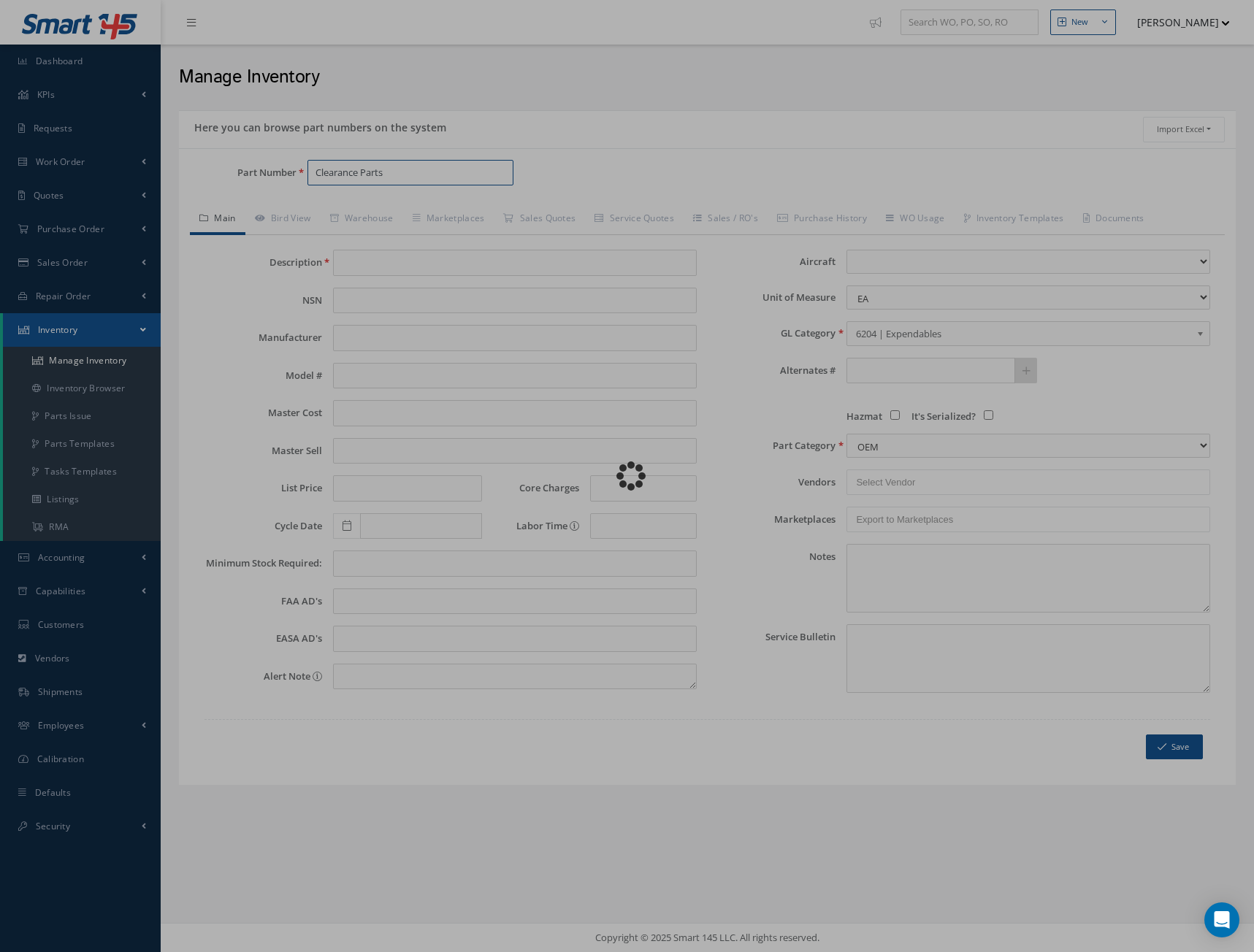
type input "6207 Customs Clearance Parts"
type input "0.00"
select select
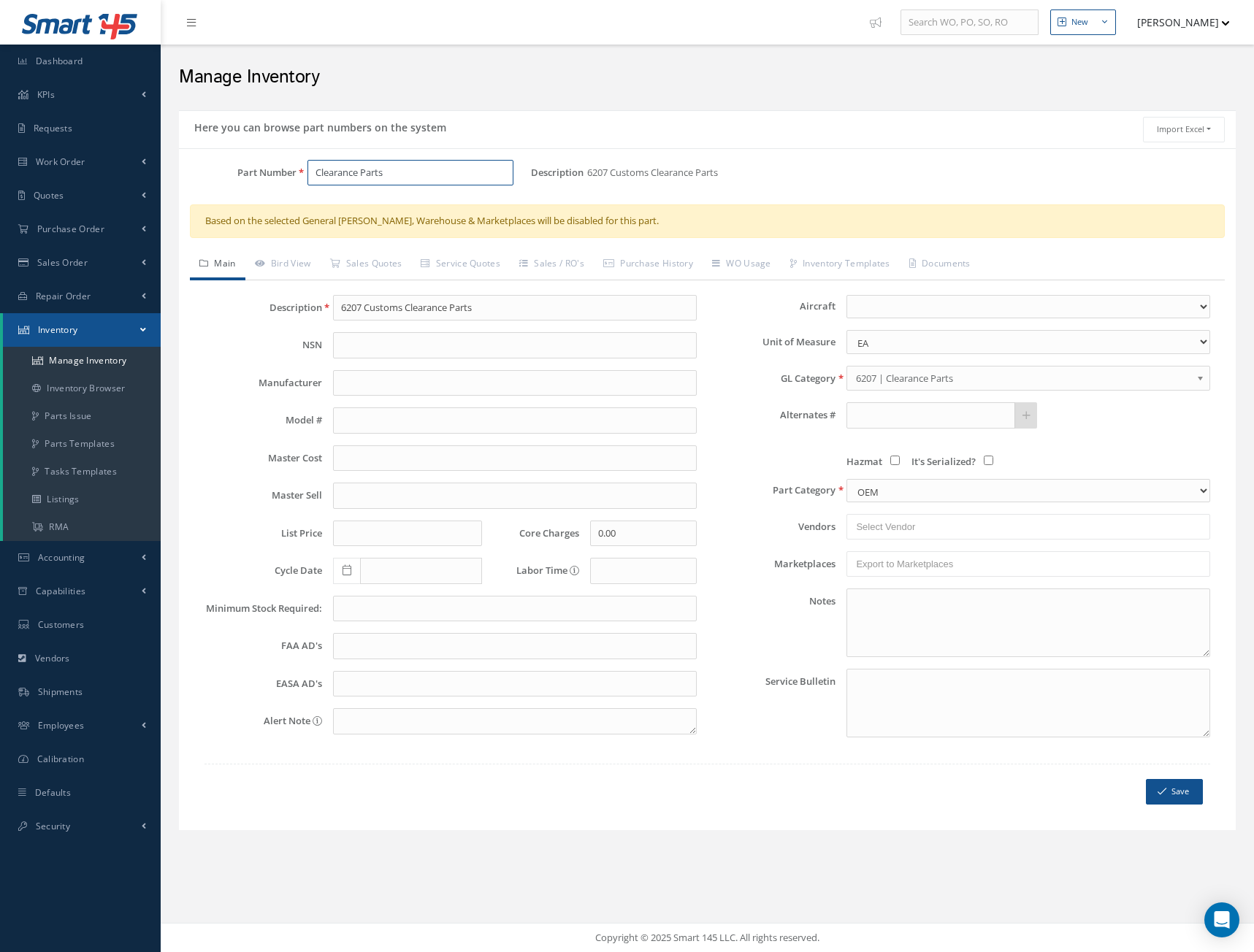
type input "Clearance Parts"
drag, startPoint x: 202, startPoint y: 221, endPoint x: 652, endPoint y: 221, distance: 450.0
click at [654, 221] on div "Based on the selected General [PERSON_NAME], Warehouse & Marketplaces will be d…" at bounding box center [707, 221] width 1035 height 33
copy div "Based on the selected General [PERSON_NAME], Warehouse & Marketplaces will be d…"
click at [796, 159] on div "Part Number Clearance Parts Description 6207 Customs Clearance Parts Alternates…" at bounding box center [707, 489] width 1057 height 682
